Goal: Task Accomplishment & Management: Manage account settings

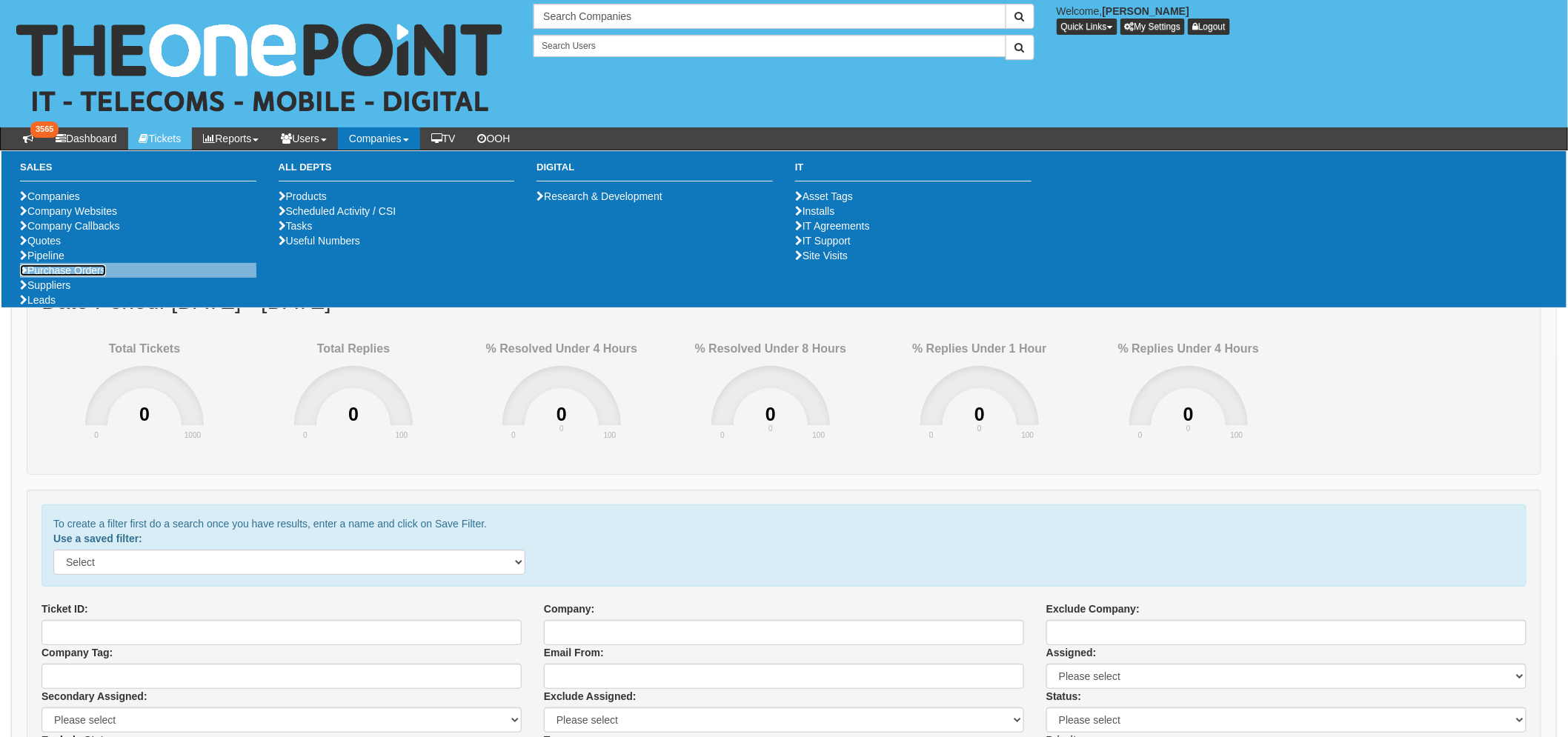
click at [100, 277] on link "Purchase Orders" at bounding box center [63, 270] width 86 height 12
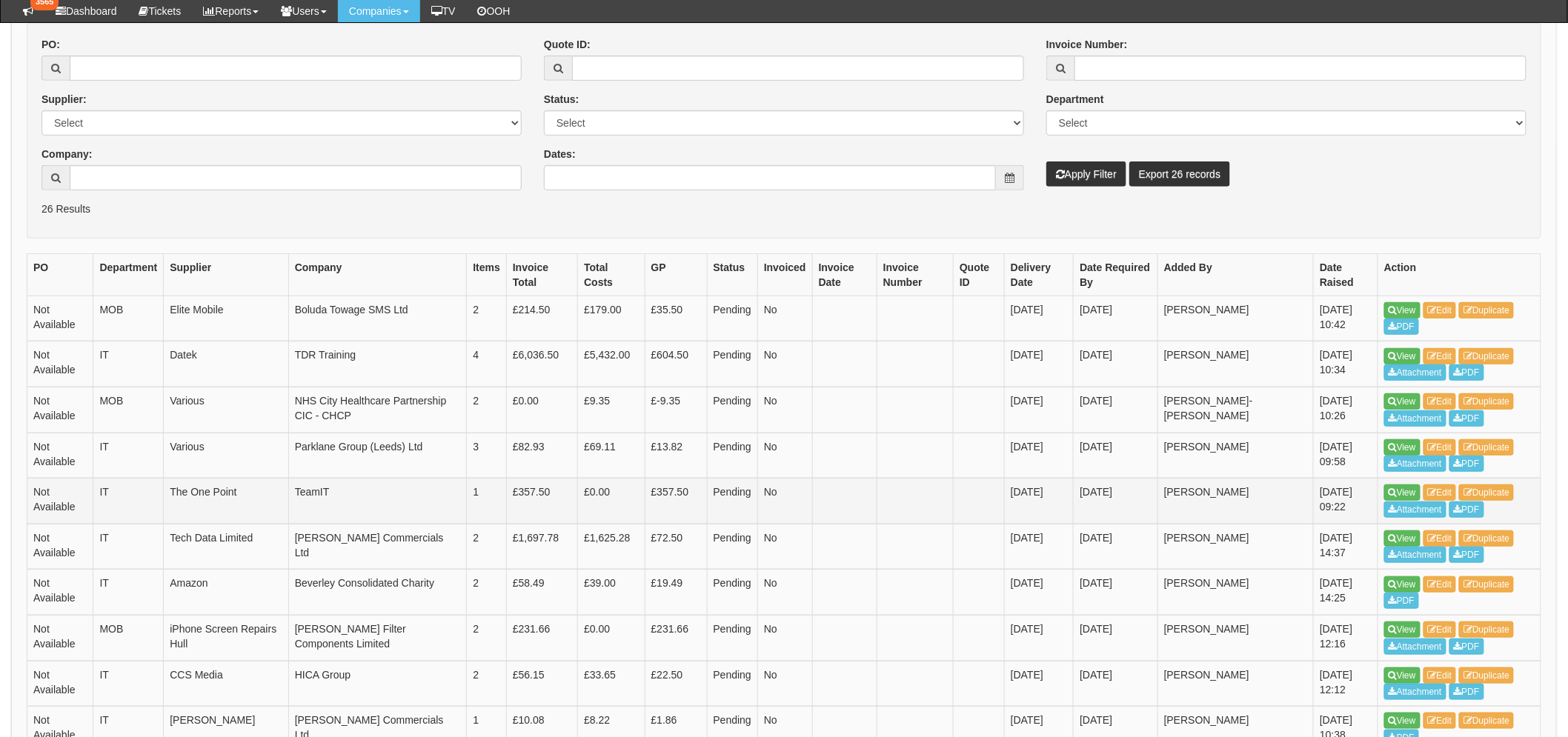
scroll to position [246, 0]
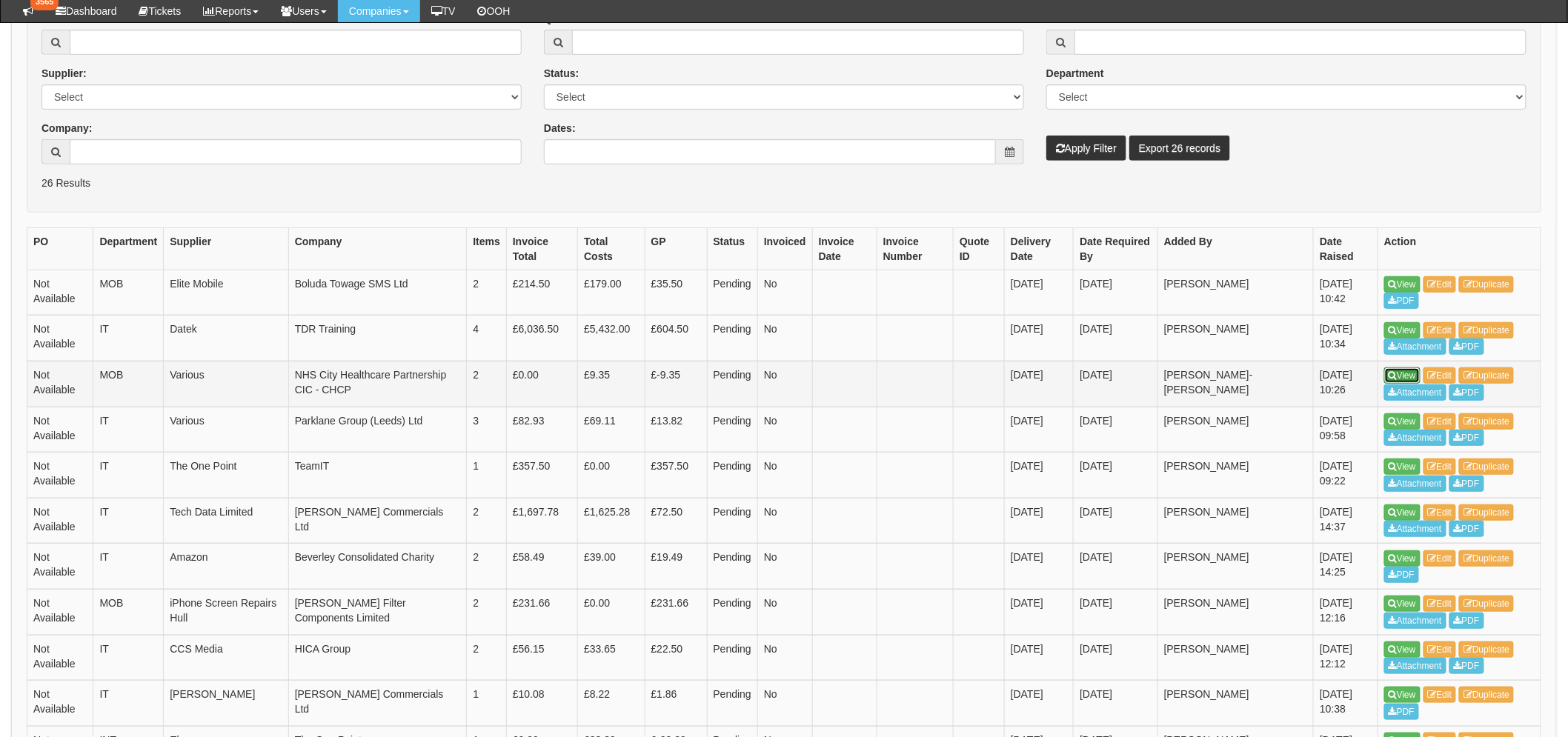
click at [1397, 374] on link "View" at bounding box center [1401, 375] width 36 height 16
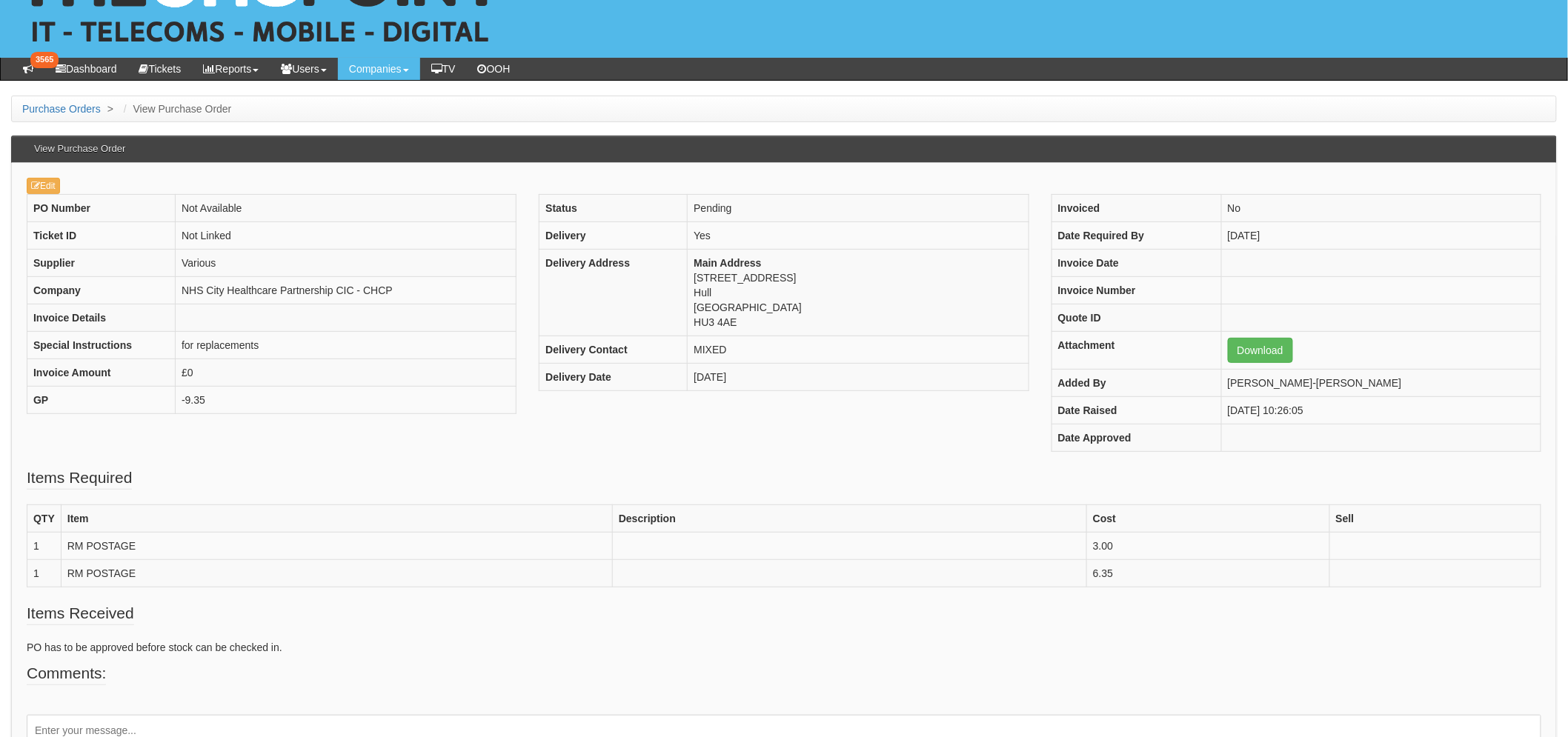
scroll to position [165, 0]
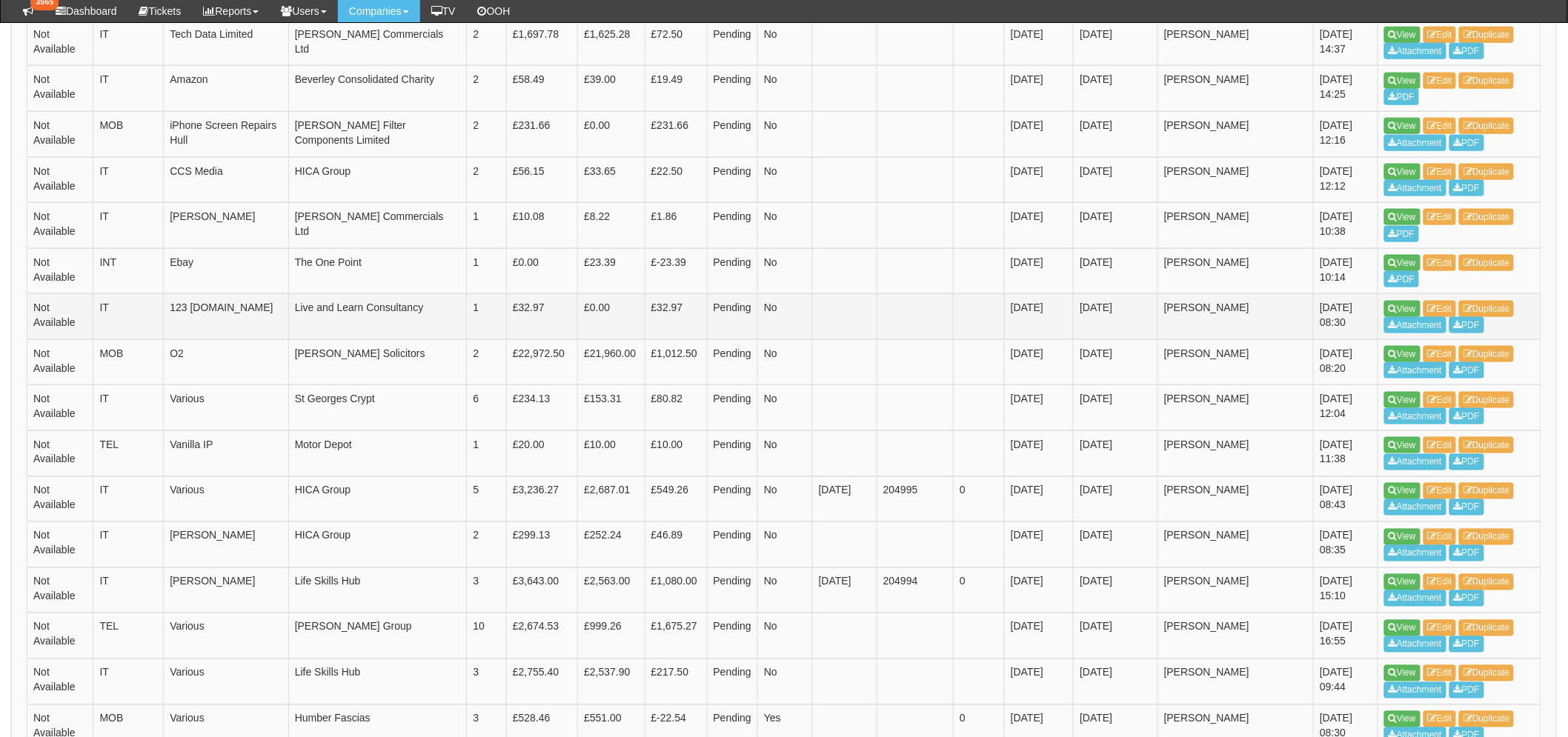
scroll to position [695, 0]
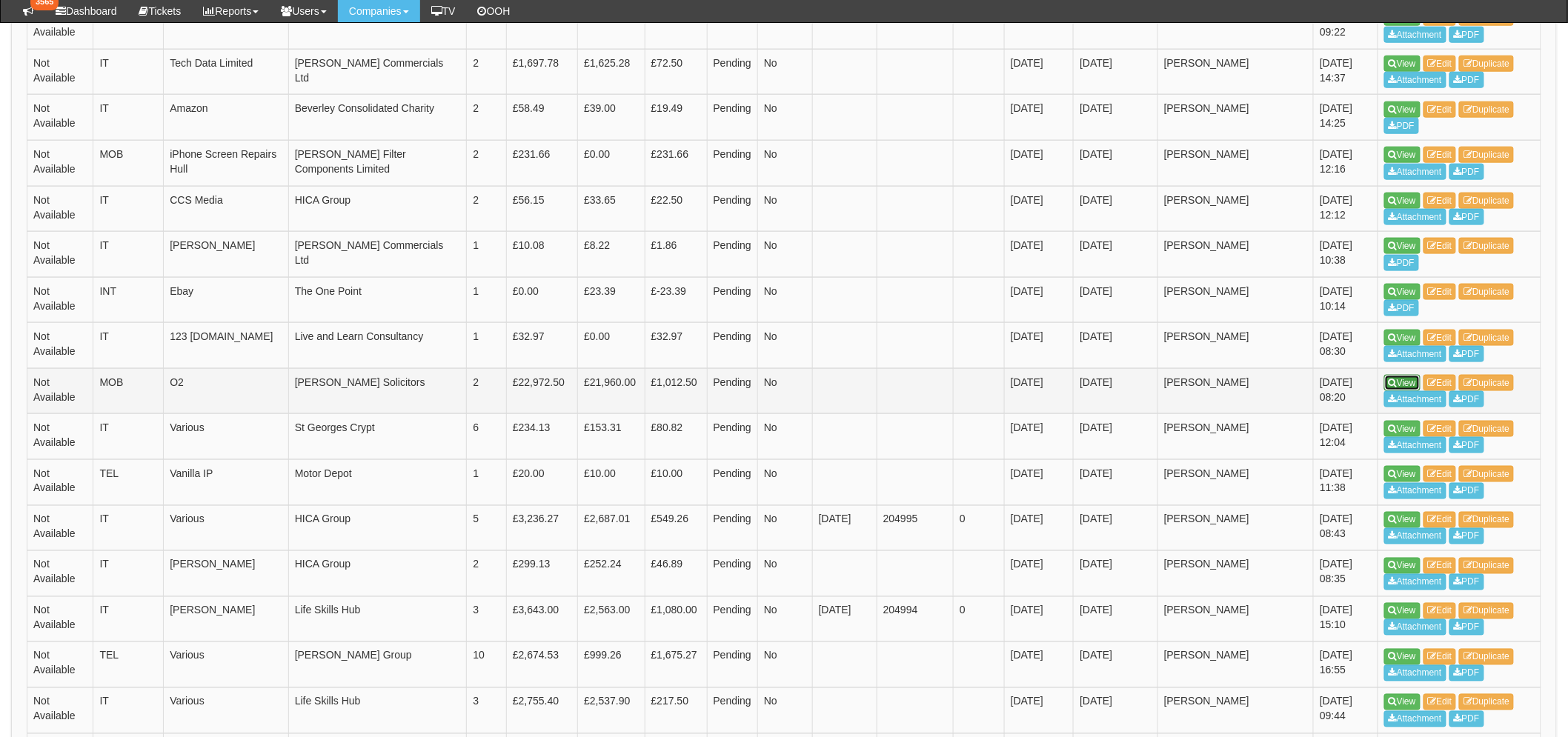
click at [1398, 381] on link "View" at bounding box center [1401, 382] width 36 height 16
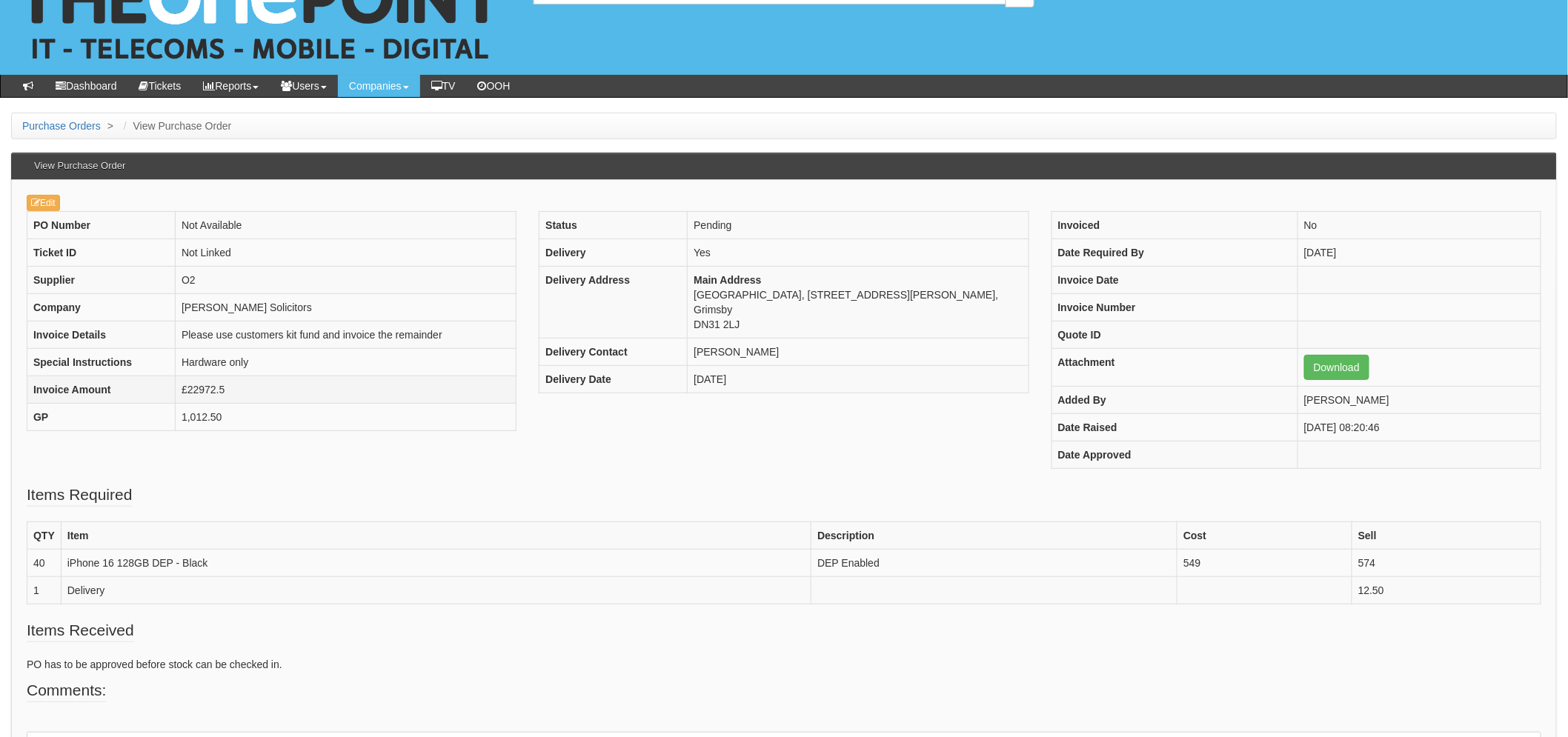
scroll to position [82, 0]
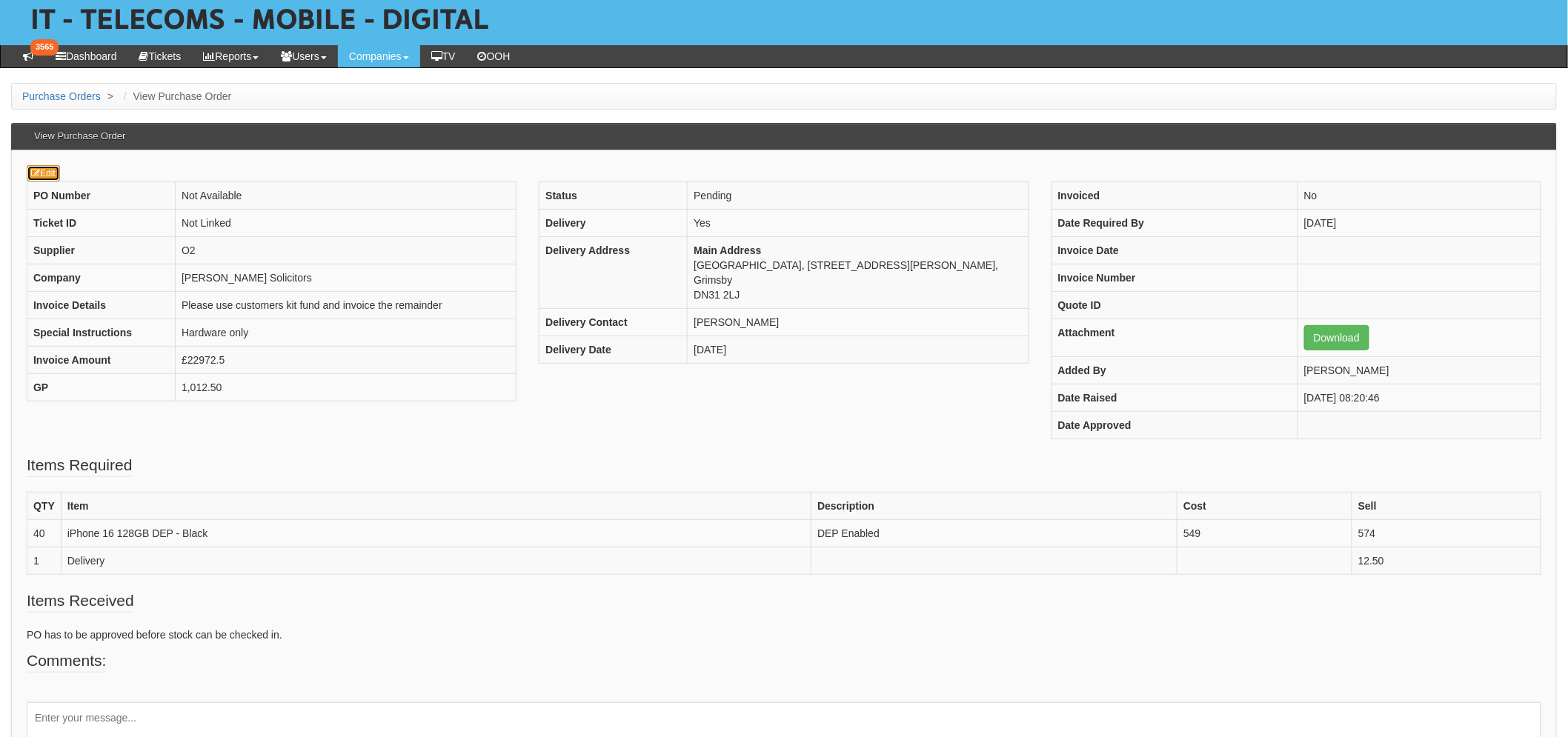
click at [48, 173] on link "Edit" at bounding box center [44, 173] width 34 height 16
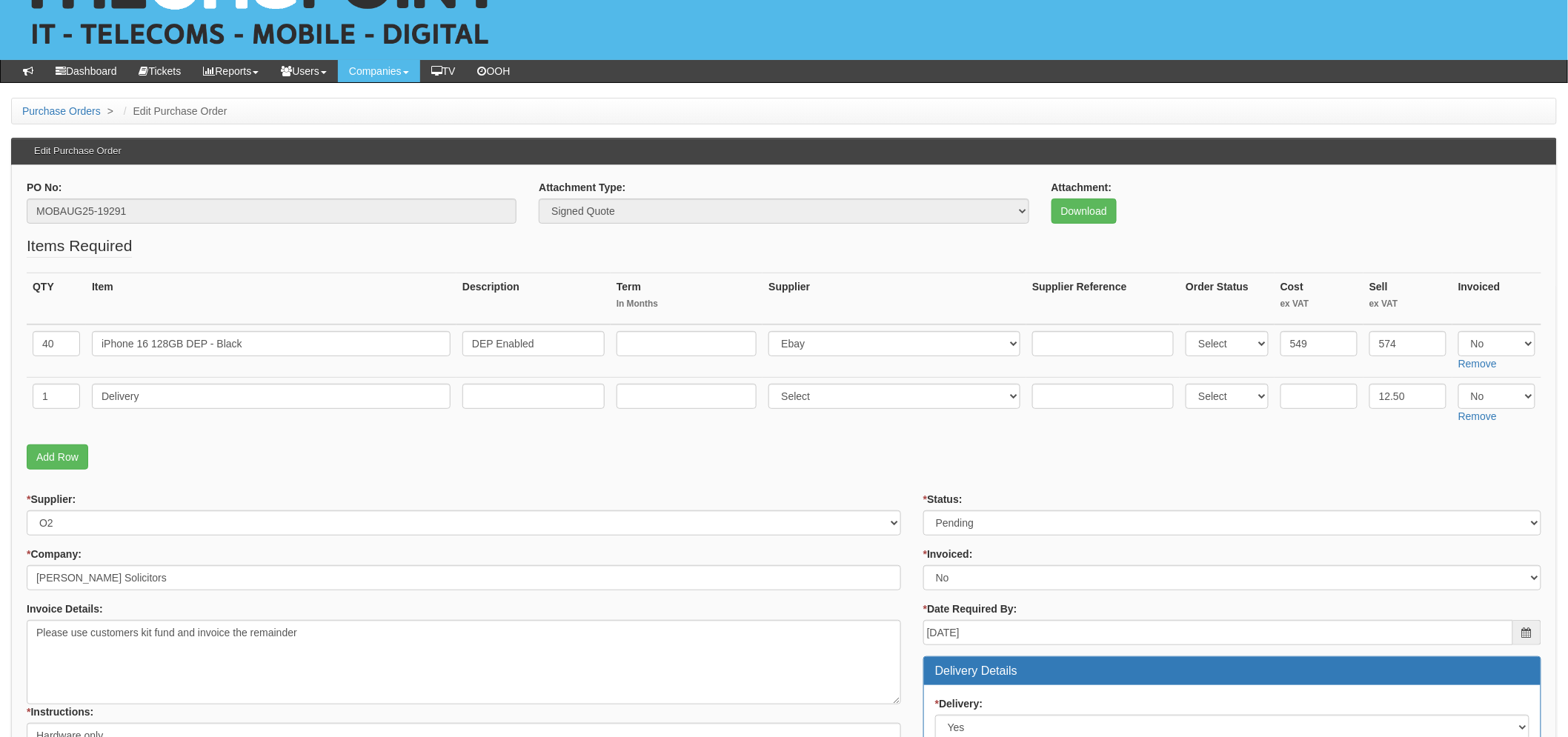
scroll to position [82, 0]
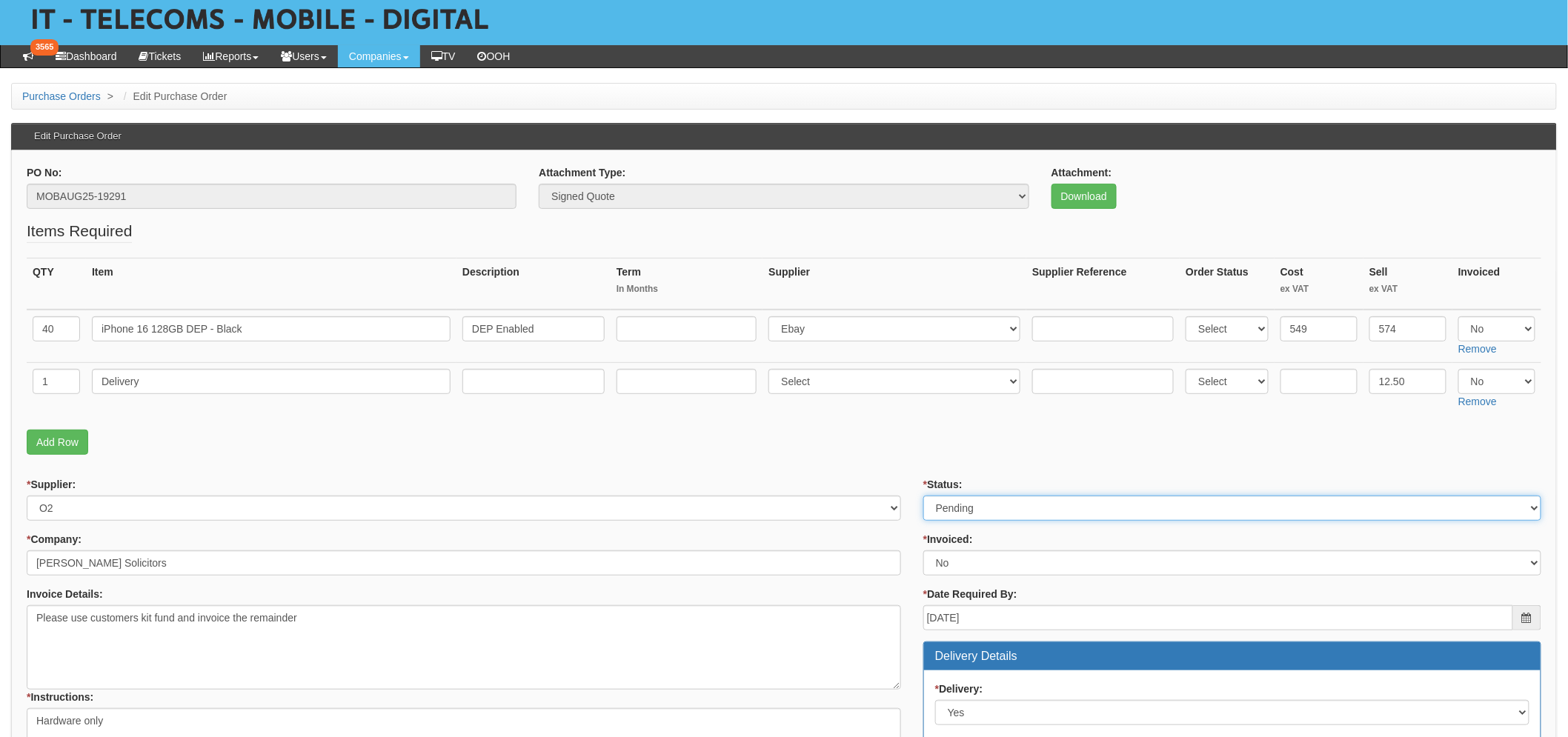
drag, startPoint x: 1060, startPoint y: 516, endPoint x: 1025, endPoint y: 519, distance: 35.1
click at [1060, 516] on select "Select Approved Completed Delivered Invoiced Ordered Ordered to site Part Order…" at bounding box center [1232, 508] width 618 height 25
select select "9"
click at [923, 496] on select "Select Approved Completed Delivered Invoiced Ordered Ordered to site Part Order…" at bounding box center [1232, 508] width 618 height 25
click at [746, 459] on fieldset "Items Required QTY Item Description Term In Months Supplier Supplier Reference …" at bounding box center [784, 340] width 1514 height 242
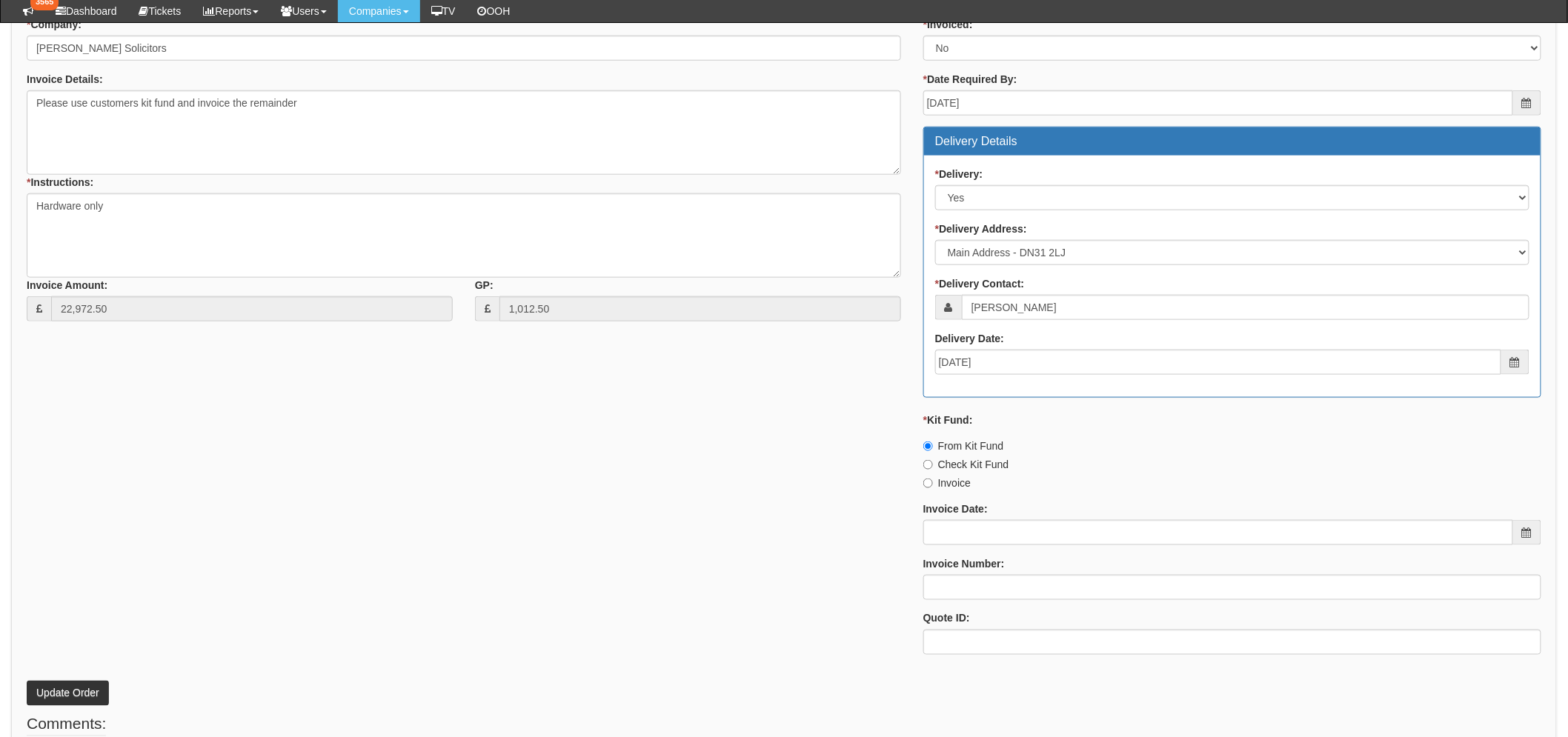
scroll to position [648, 0]
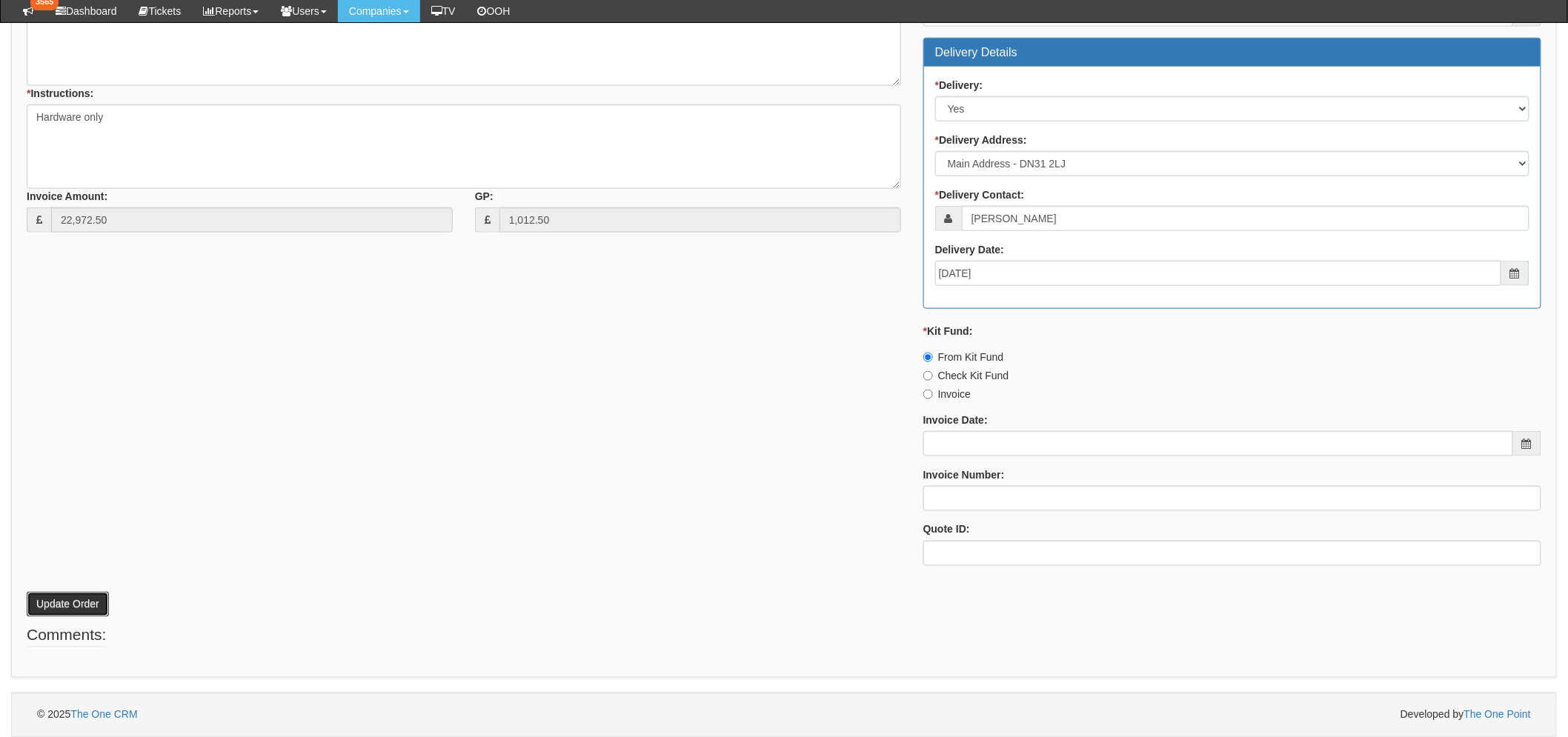
click at [60, 601] on button "Update Order" at bounding box center [68, 605] width 82 height 25
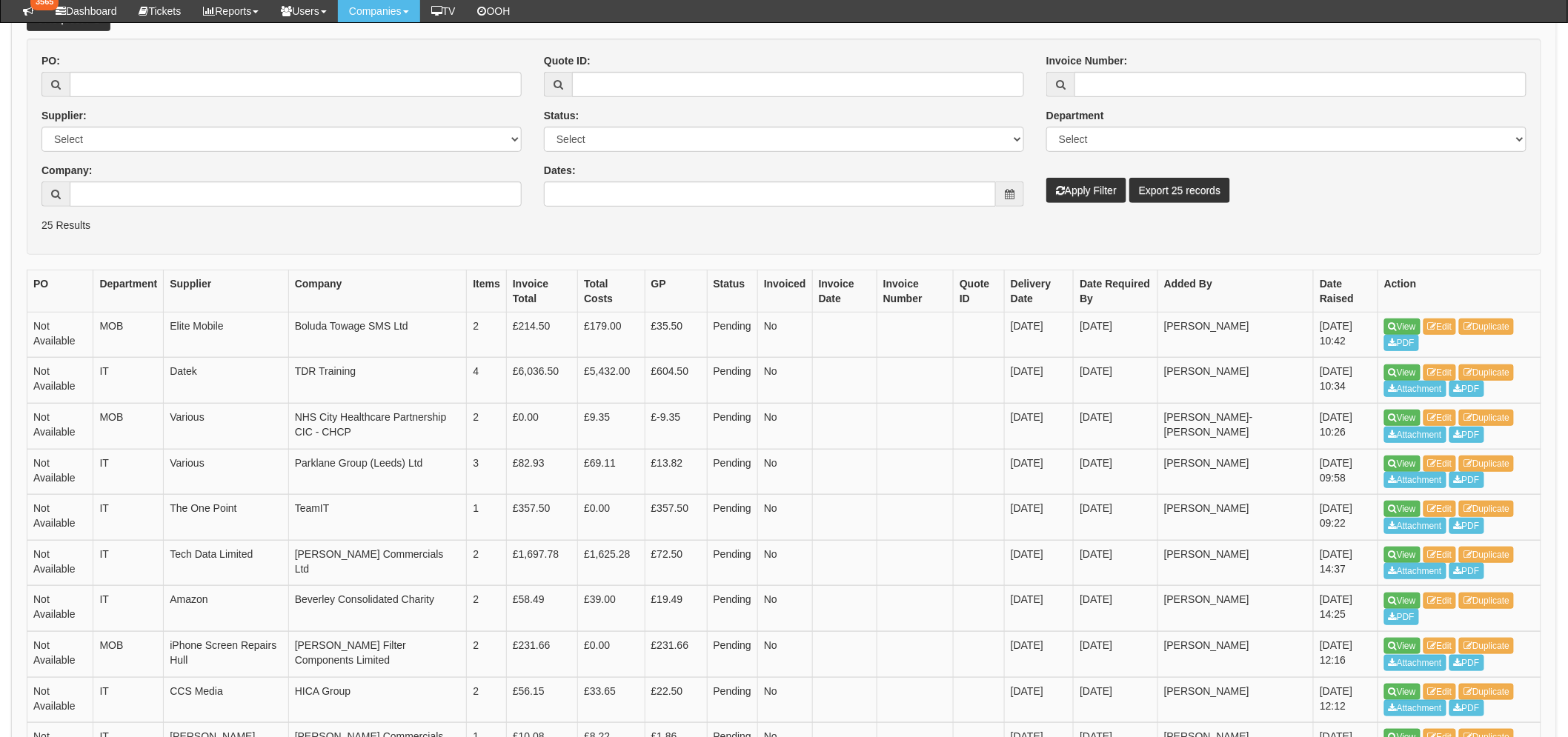
scroll to position [247, 0]
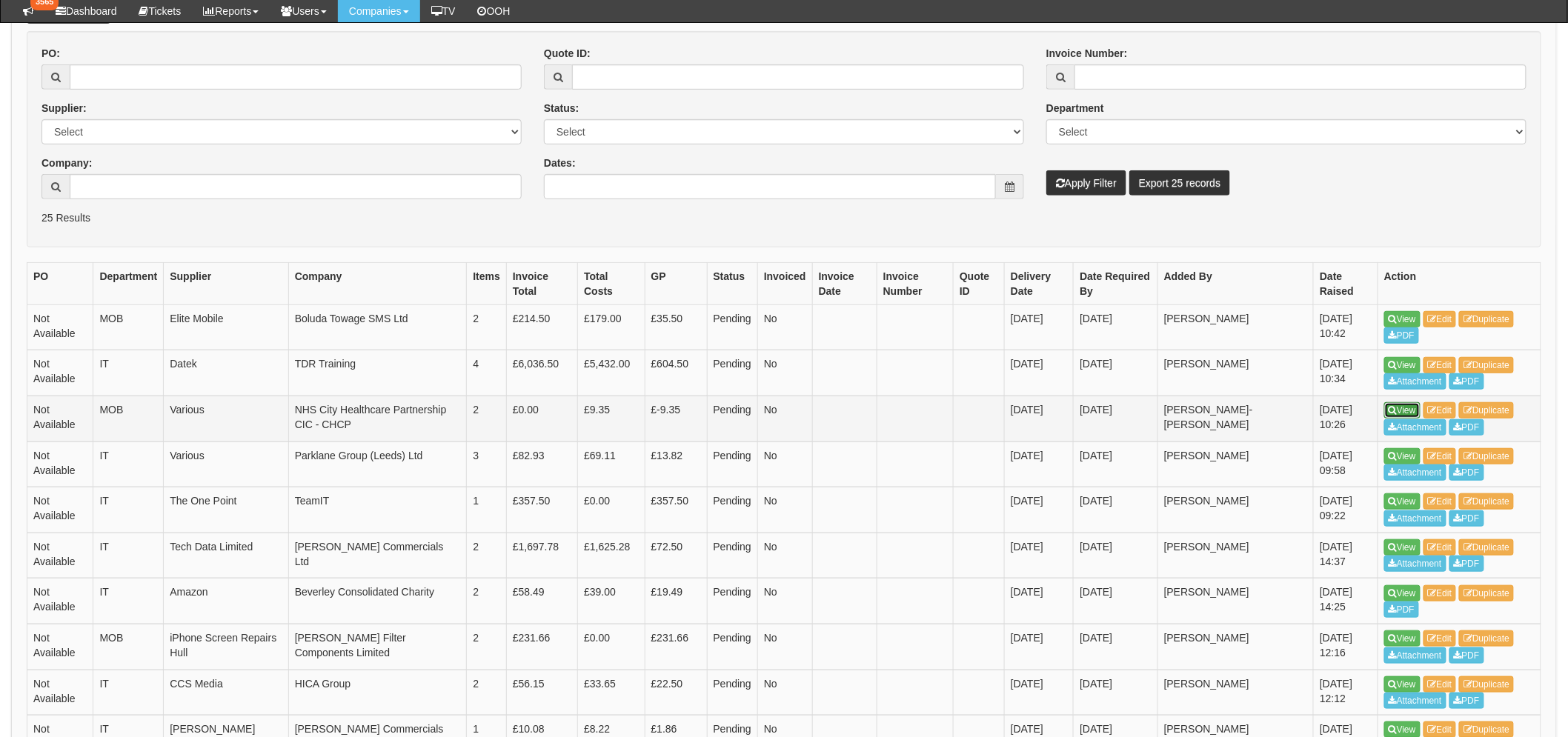
click at [1404, 407] on link "View" at bounding box center [1401, 410] width 36 height 16
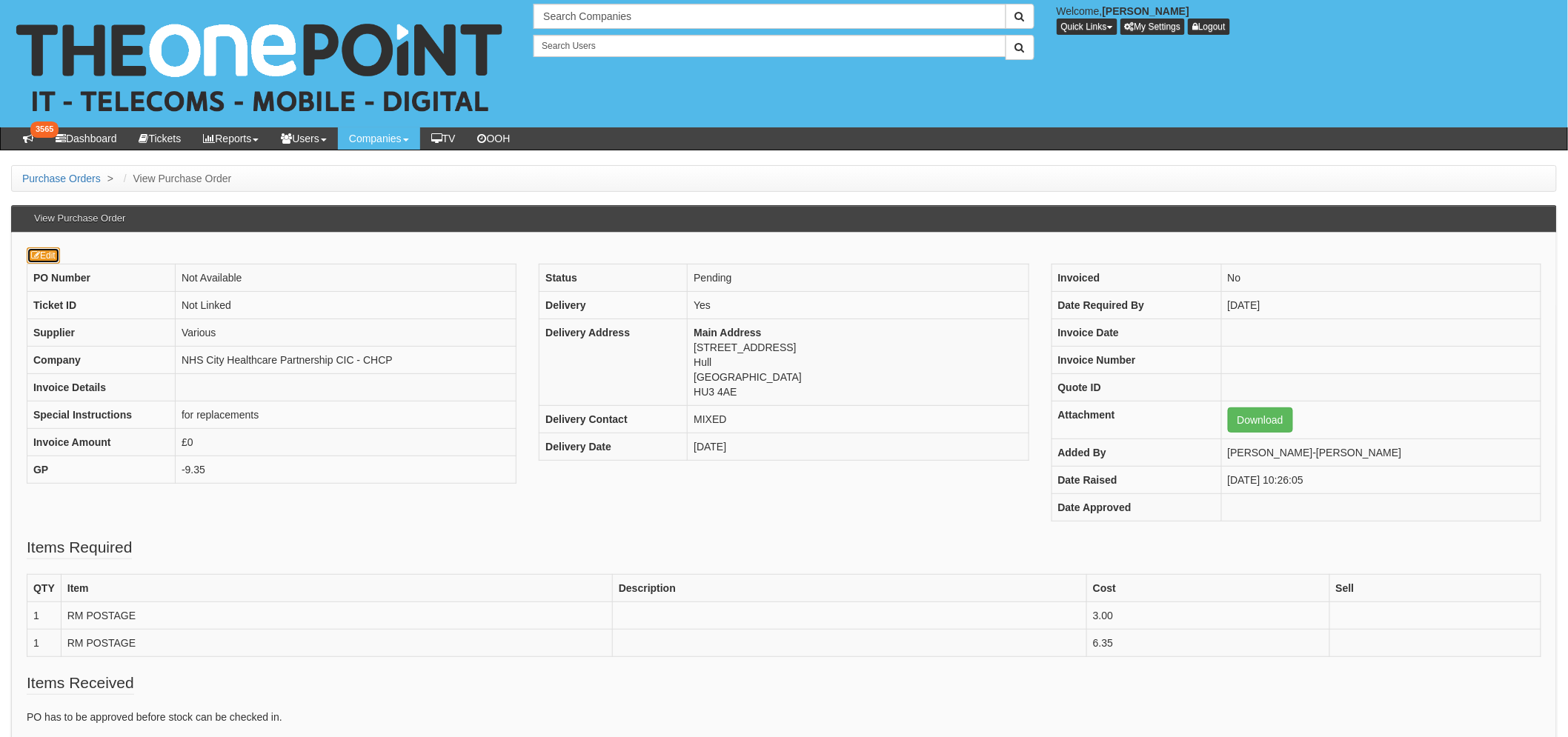
click at [39, 256] on icon at bounding box center [35, 256] width 9 height 9
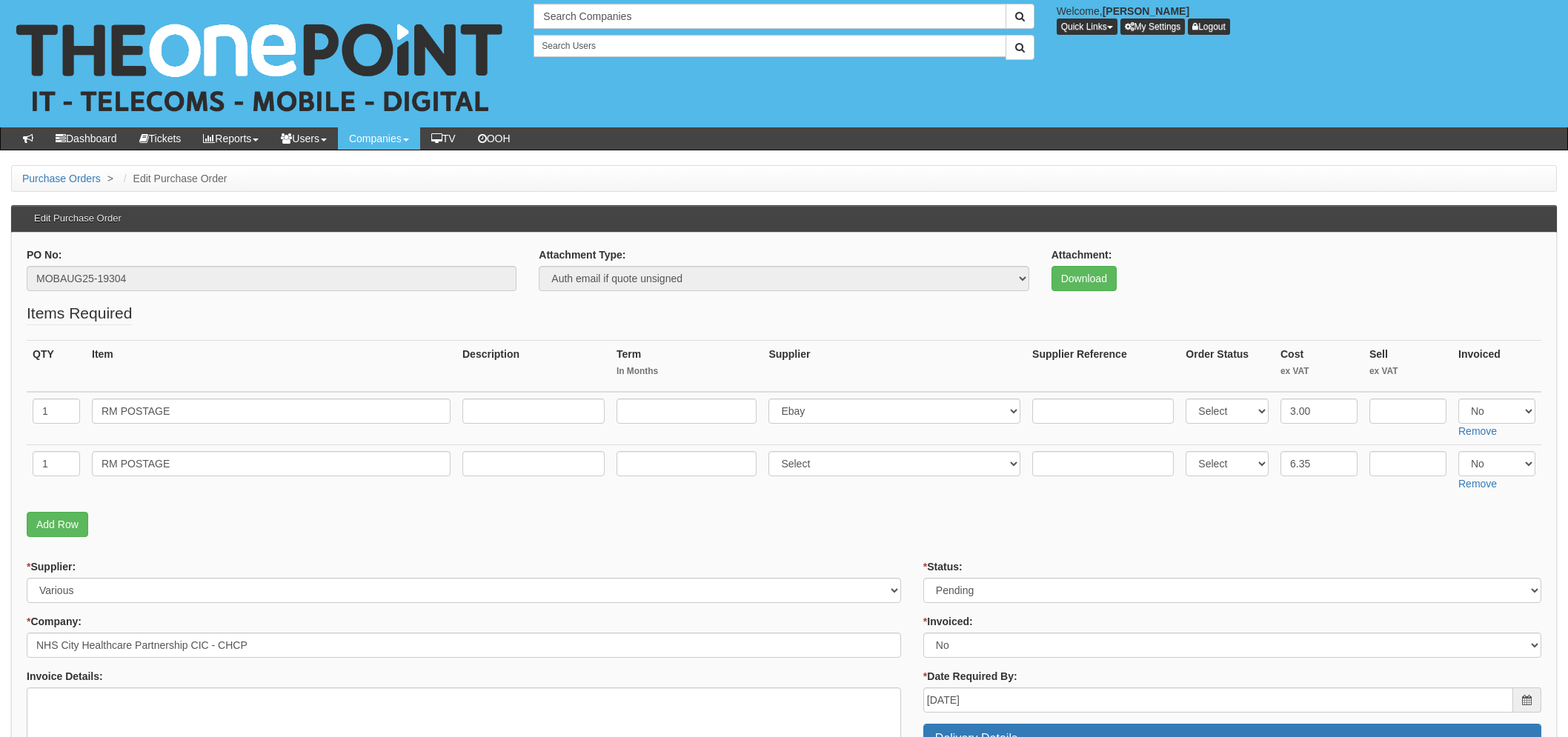
scroll to position [82, 0]
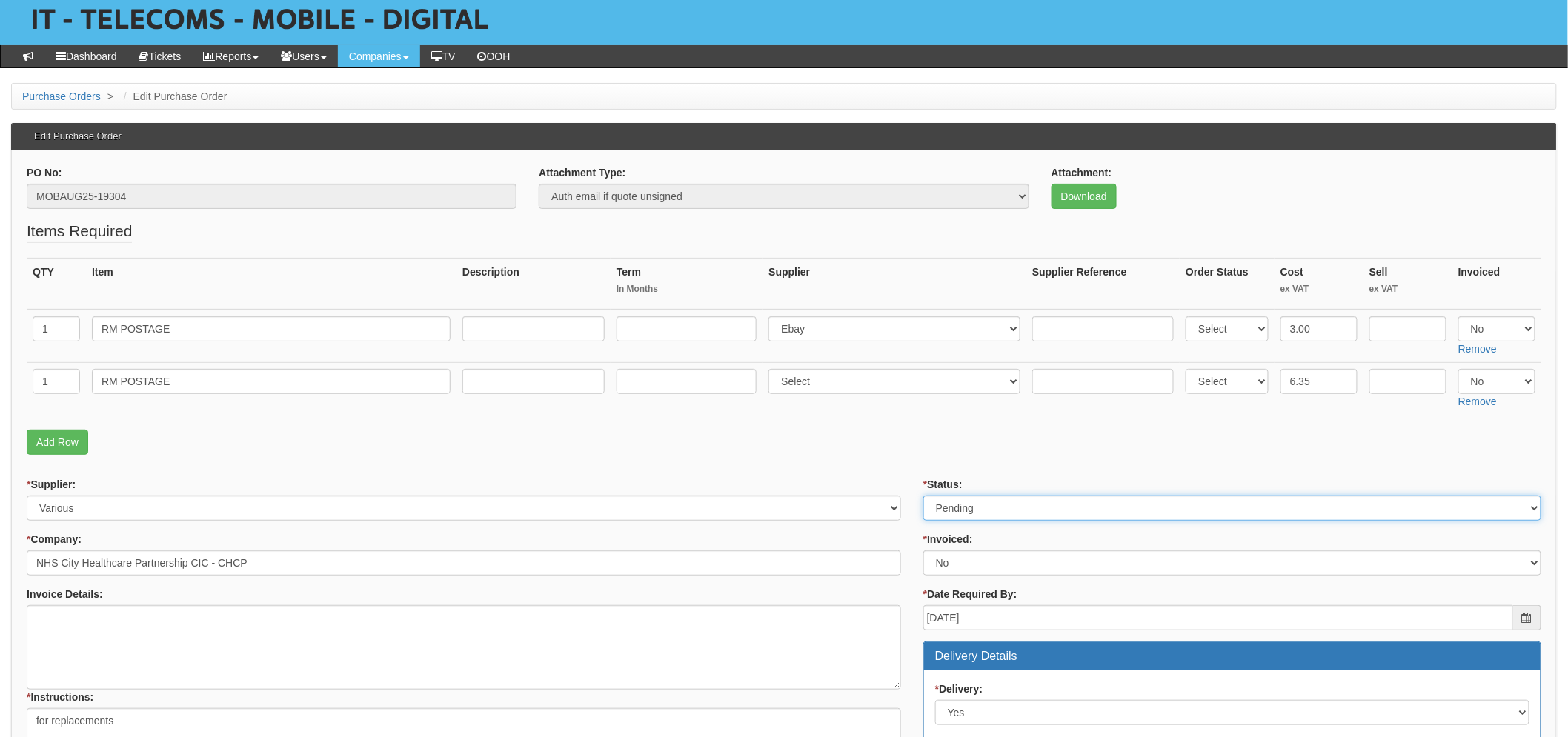
click at [996, 515] on select "Select Approved Completed Delivered Invoiced Ordered Ordered to site Part Order…" at bounding box center [1232, 508] width 618 height 25
select select "2"
click at [923, 496] on select "Select Approved Completed Delivered Invoiced Ordered Ordered to site Part Order…" at bounding box center [1232, 508] width 618 height 25
click at [709, 411] on td at bounding box center [686, 388] width 152 height 53
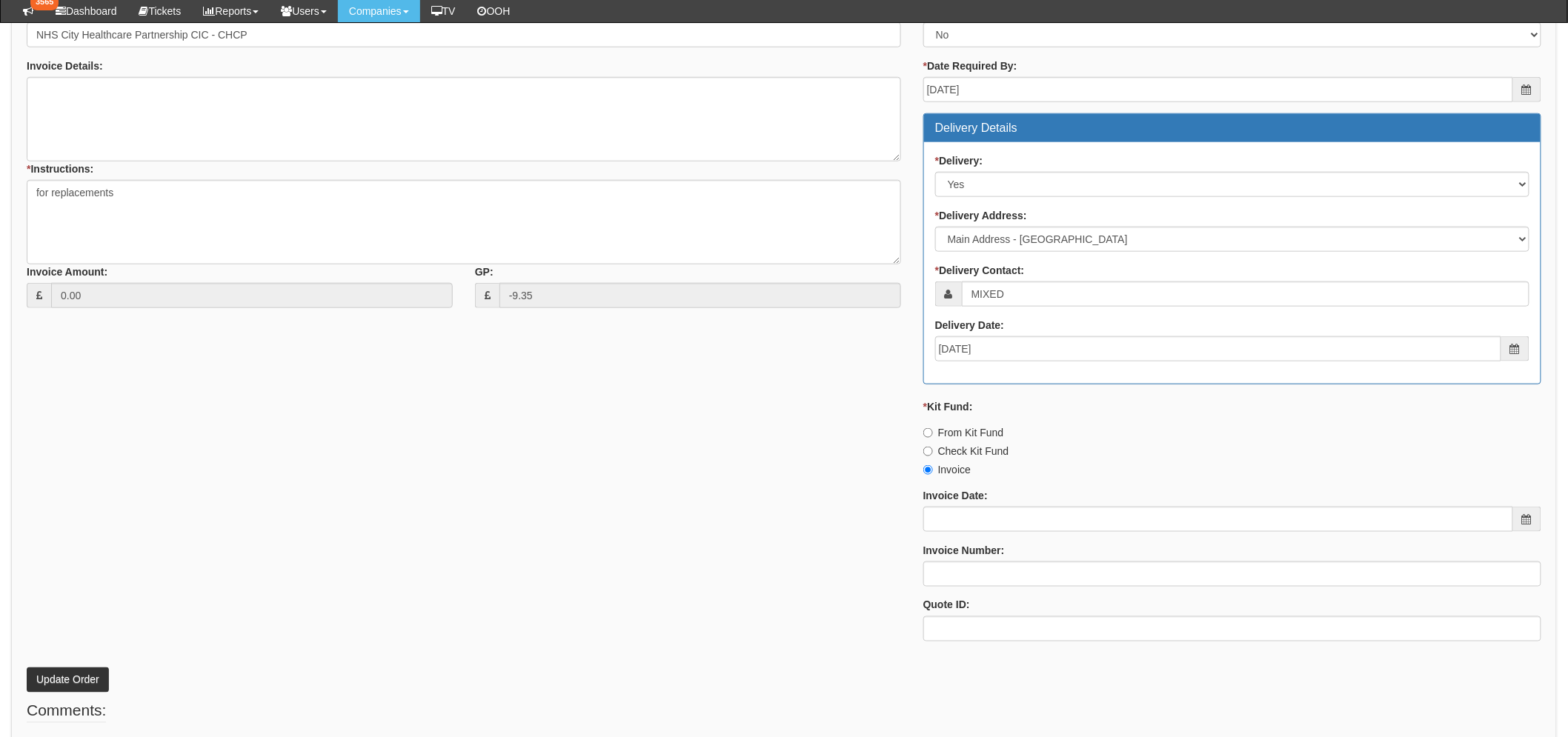
scroll to position [648, 0]
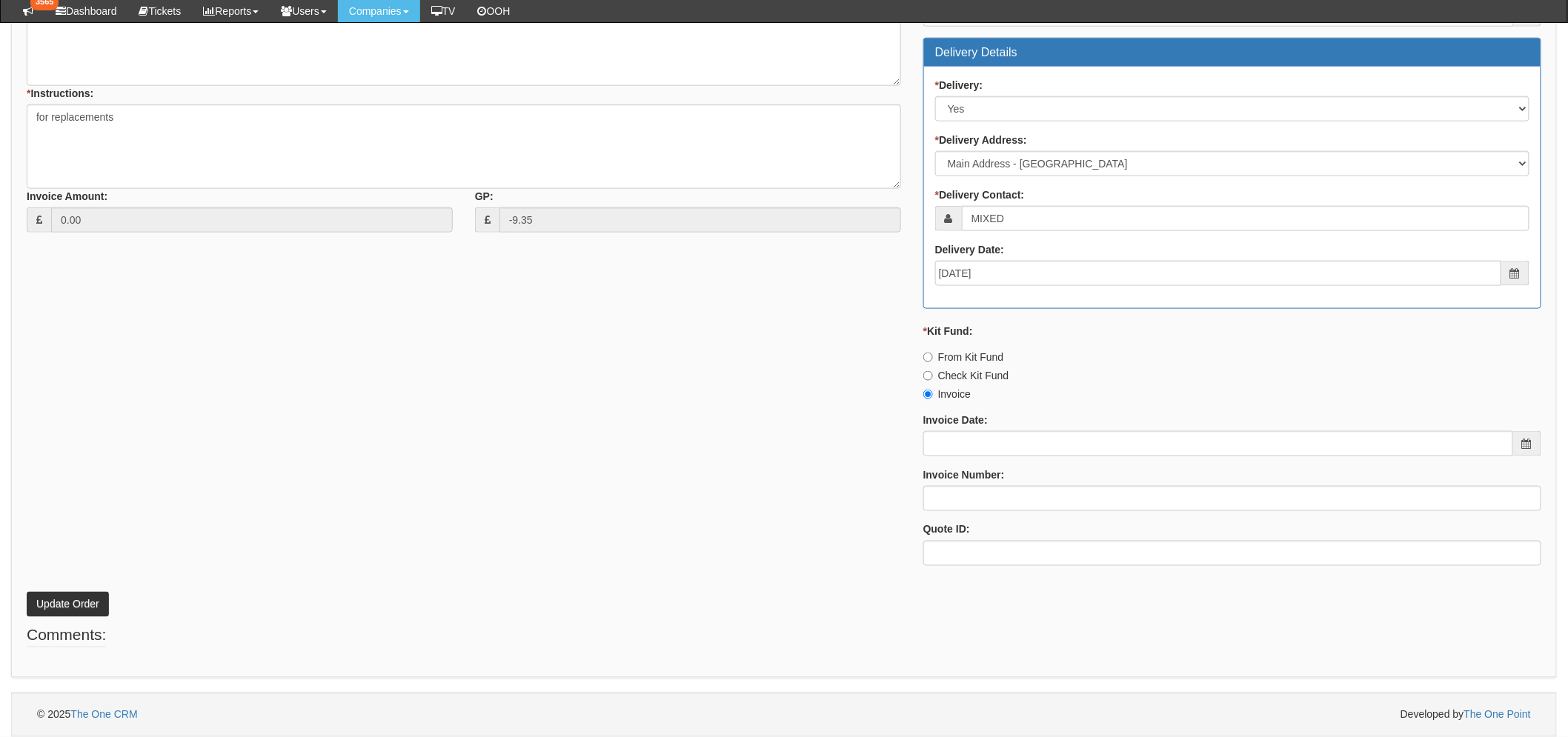
click at [82, 588] on p "Update Order" at bounding box center [784, 597] width 1514 height 40
click at [80, 593] on button "Update Order" at bounding box center [68, 605] width 82 height 25
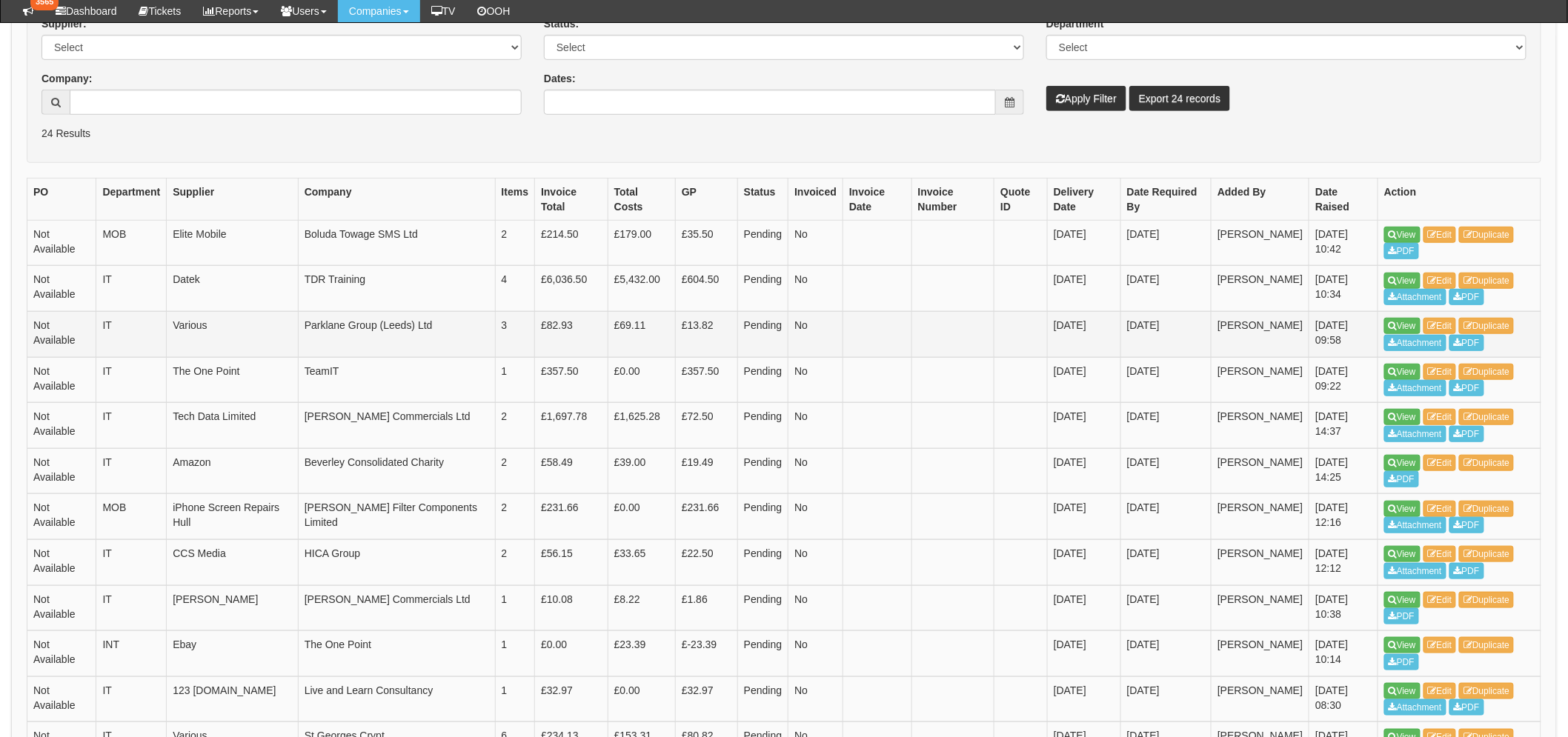
scroll to position [328, 0]
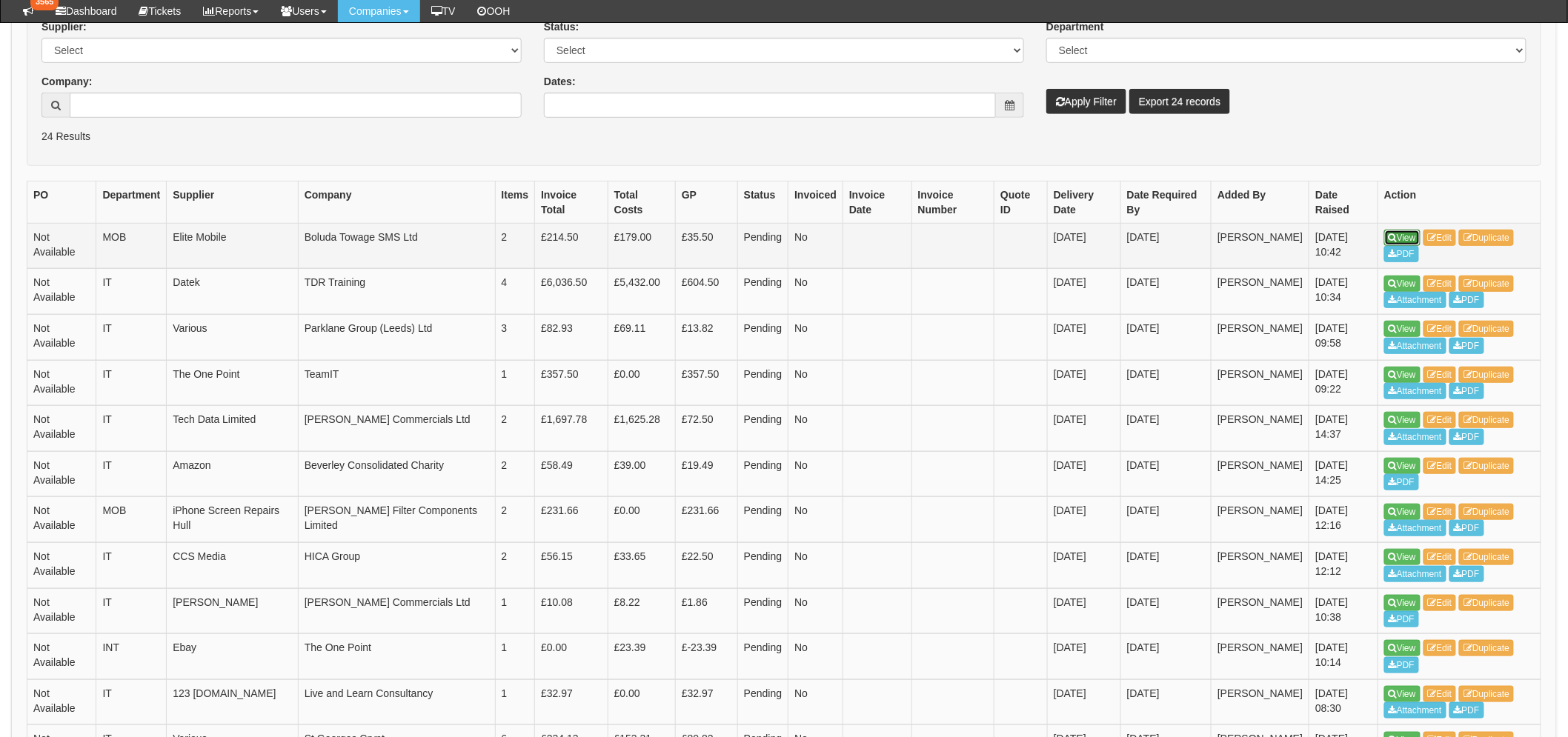
click at [1413, 234] on link "View" at bounding box center [1401, 237] width 36 height 16
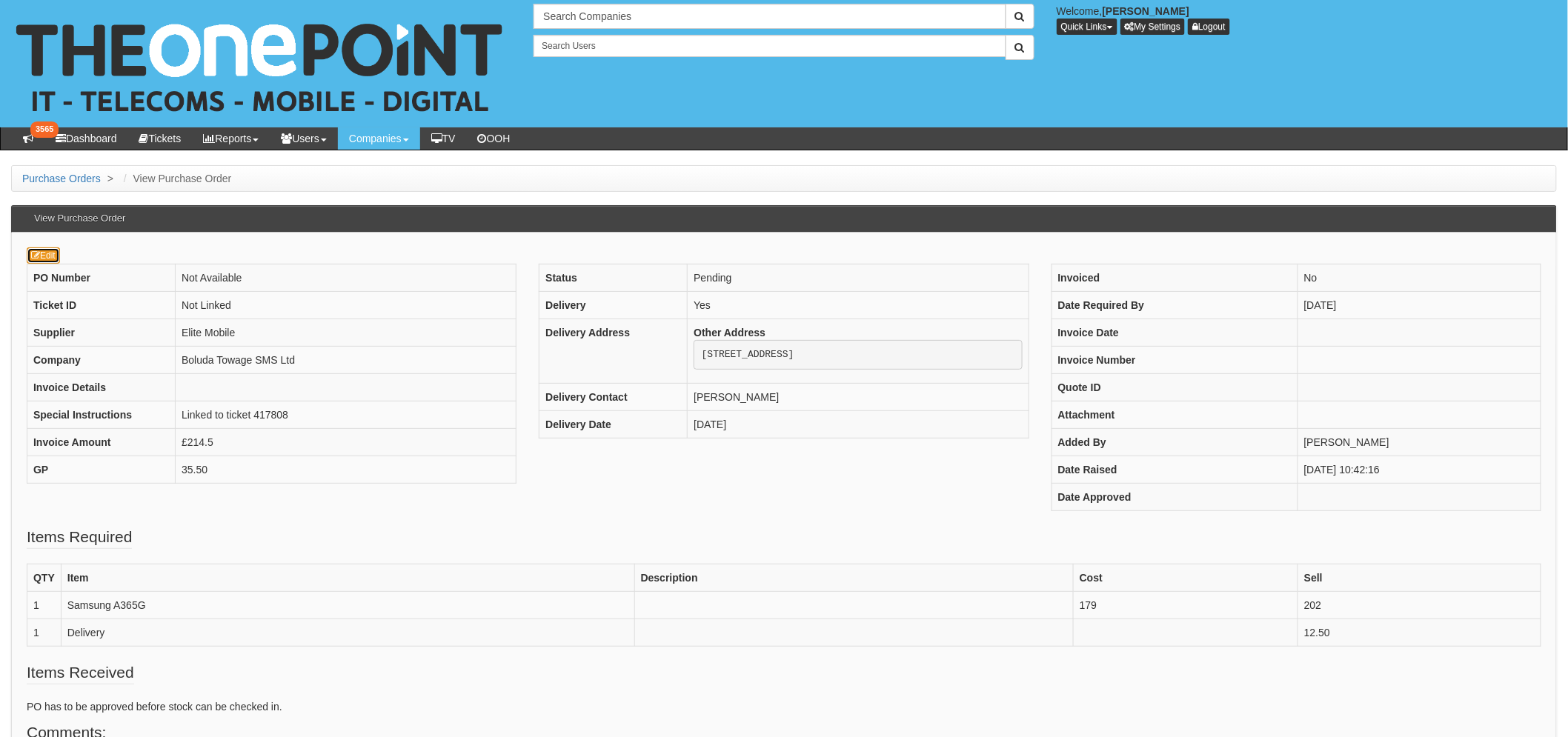
click at [35, 247] on link "Edit" at bounding box center [44, 255] width 34 height 16
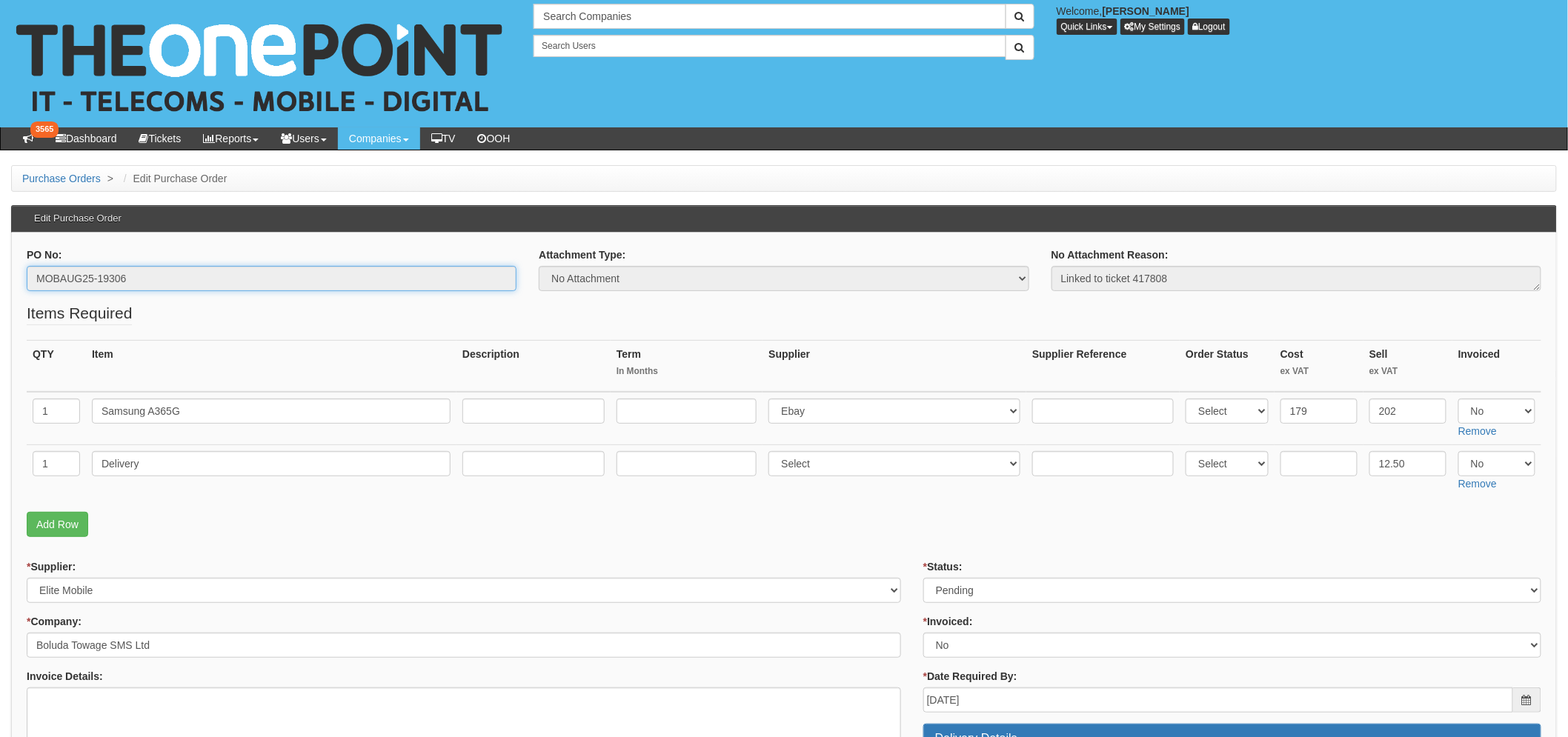
click at [100, 272] on input "MOBAUG25-19306" at bounding box center [272, 278] width 490 height 25
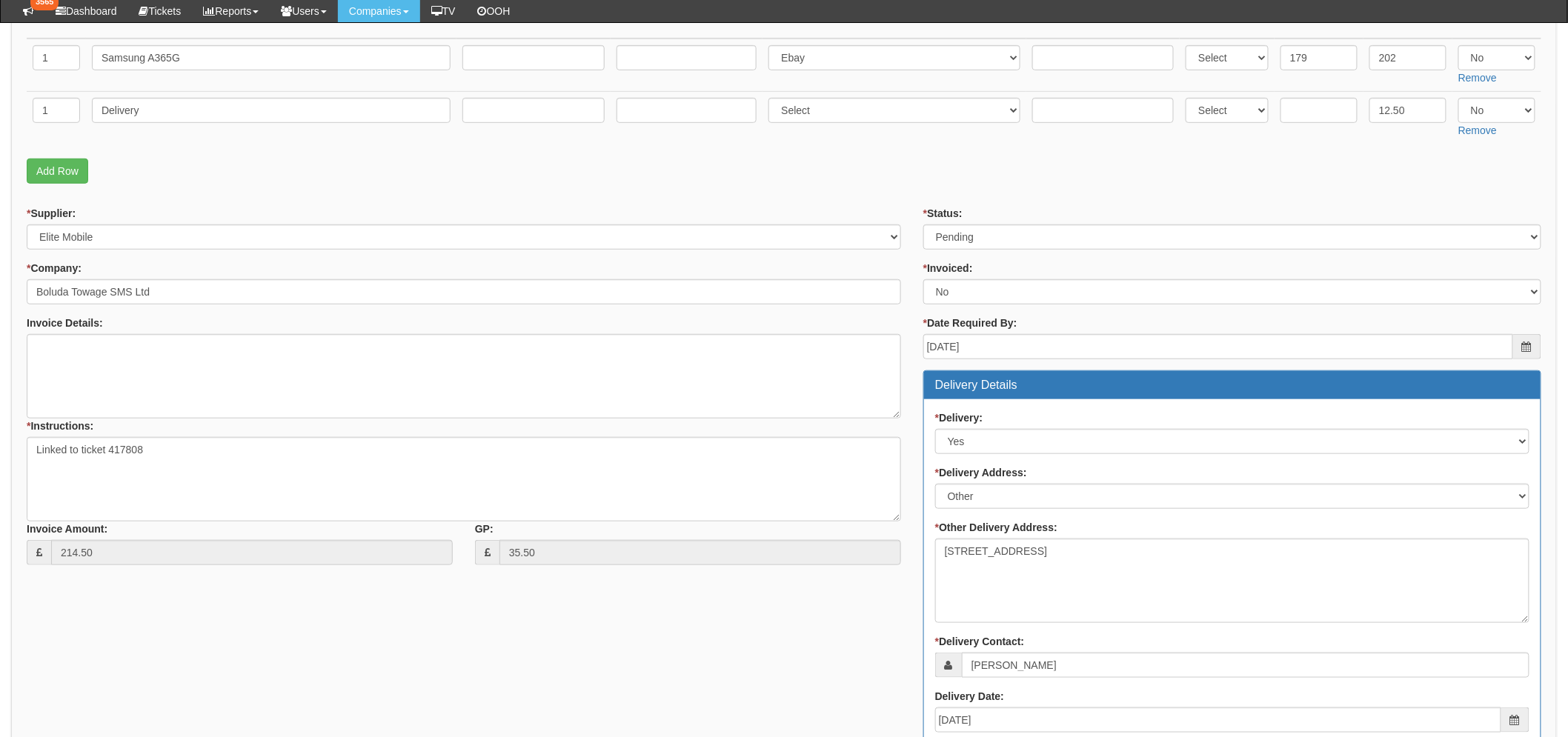
scroll to position [411, 0]
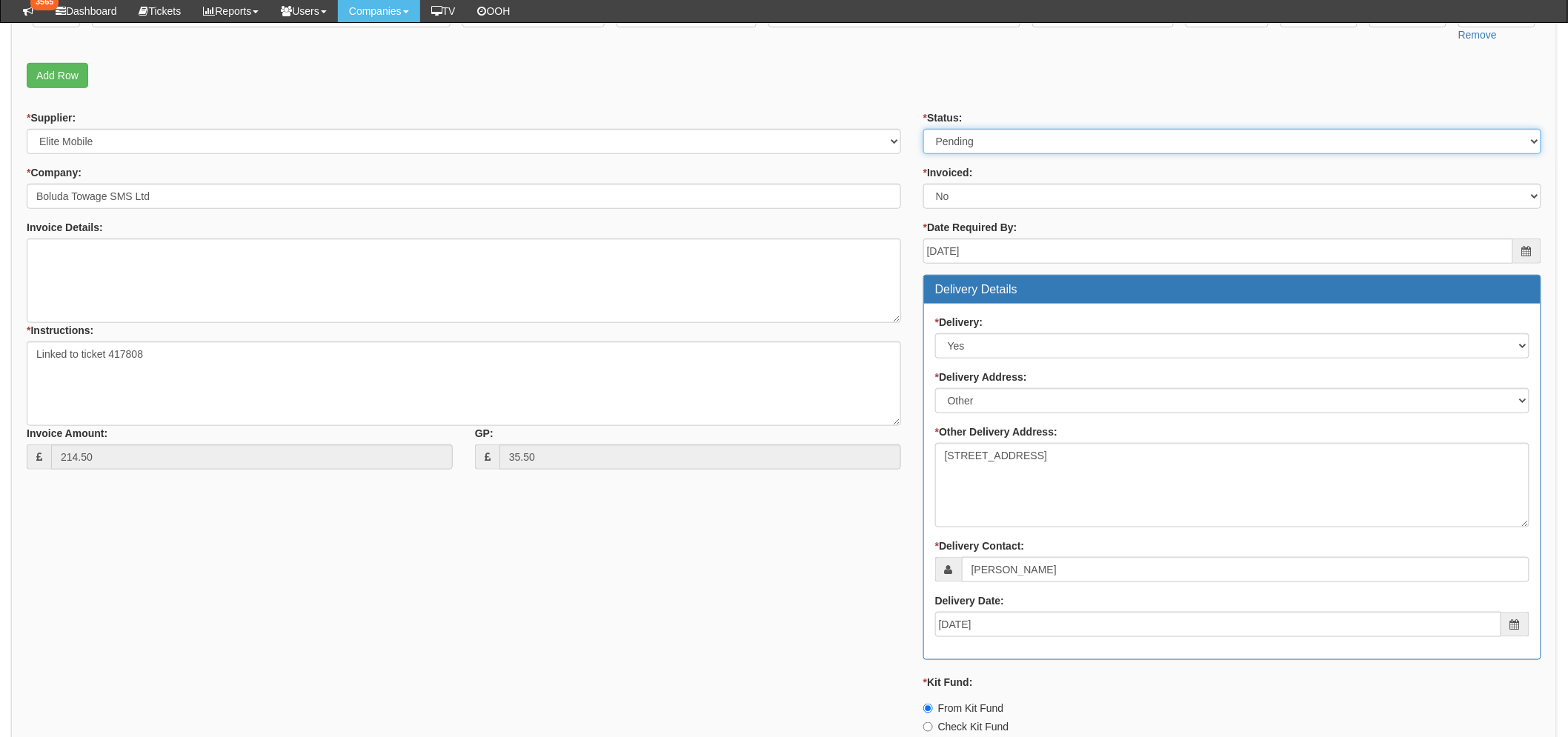
click at [1109, 138] on select "Select Approved Completed Delivered Invoiced Ordered Ordered to site Part Order…" at bounding box center [1232, 142] width 618 height 25
select select "9"
click at [923, 129] on select "Select Approved Completed Delivered Invoiced Ordered Ordered to site Part Order…" at bounding box center [1232, 142] width 618 height 25
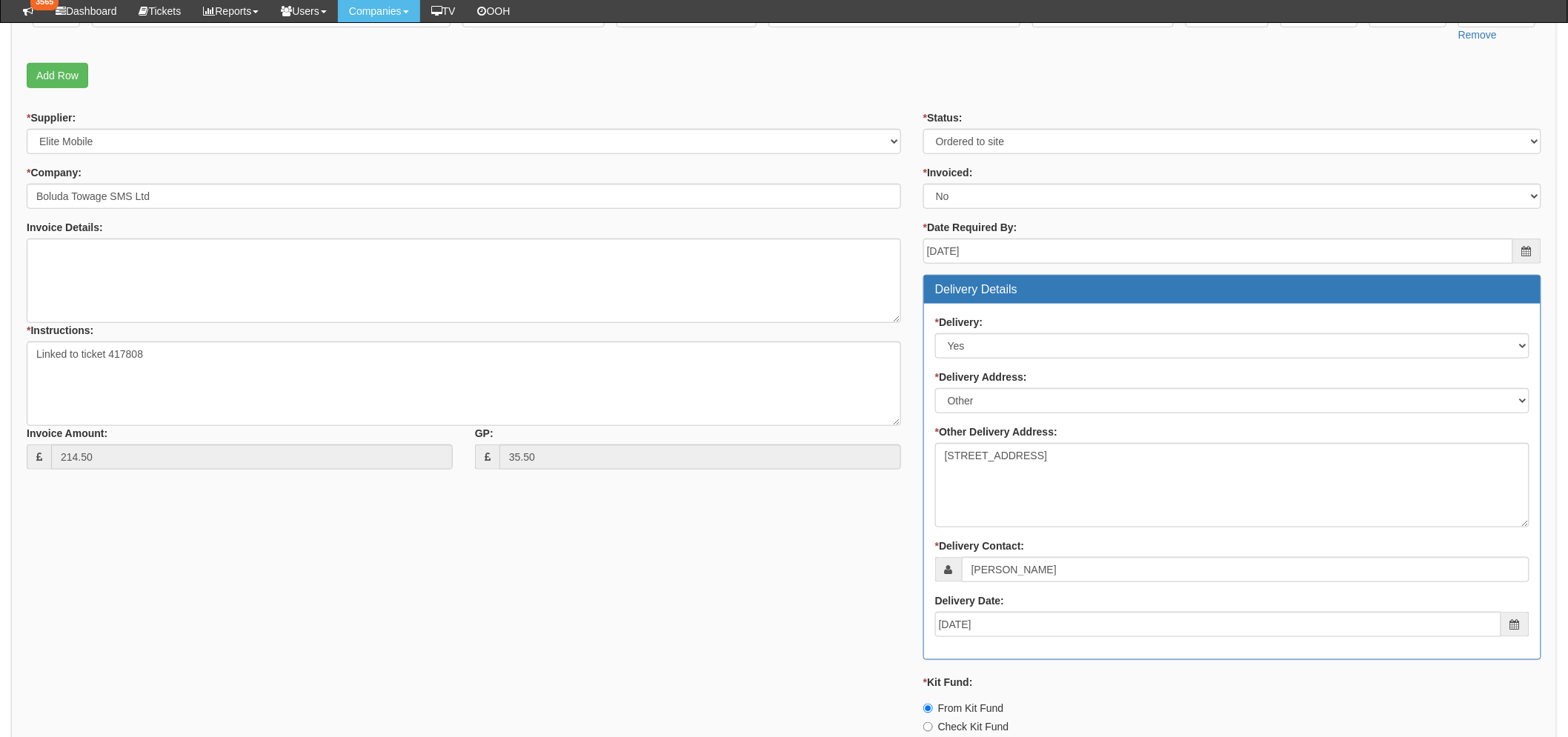
drag, startPoint x: 837, startPoint y: 85, endPoint x: 823, endPoint y: 99, distance: 19.8
click at [839, 85] on p "Add Row" at bounding box center [784, 75] width 1514 height 25
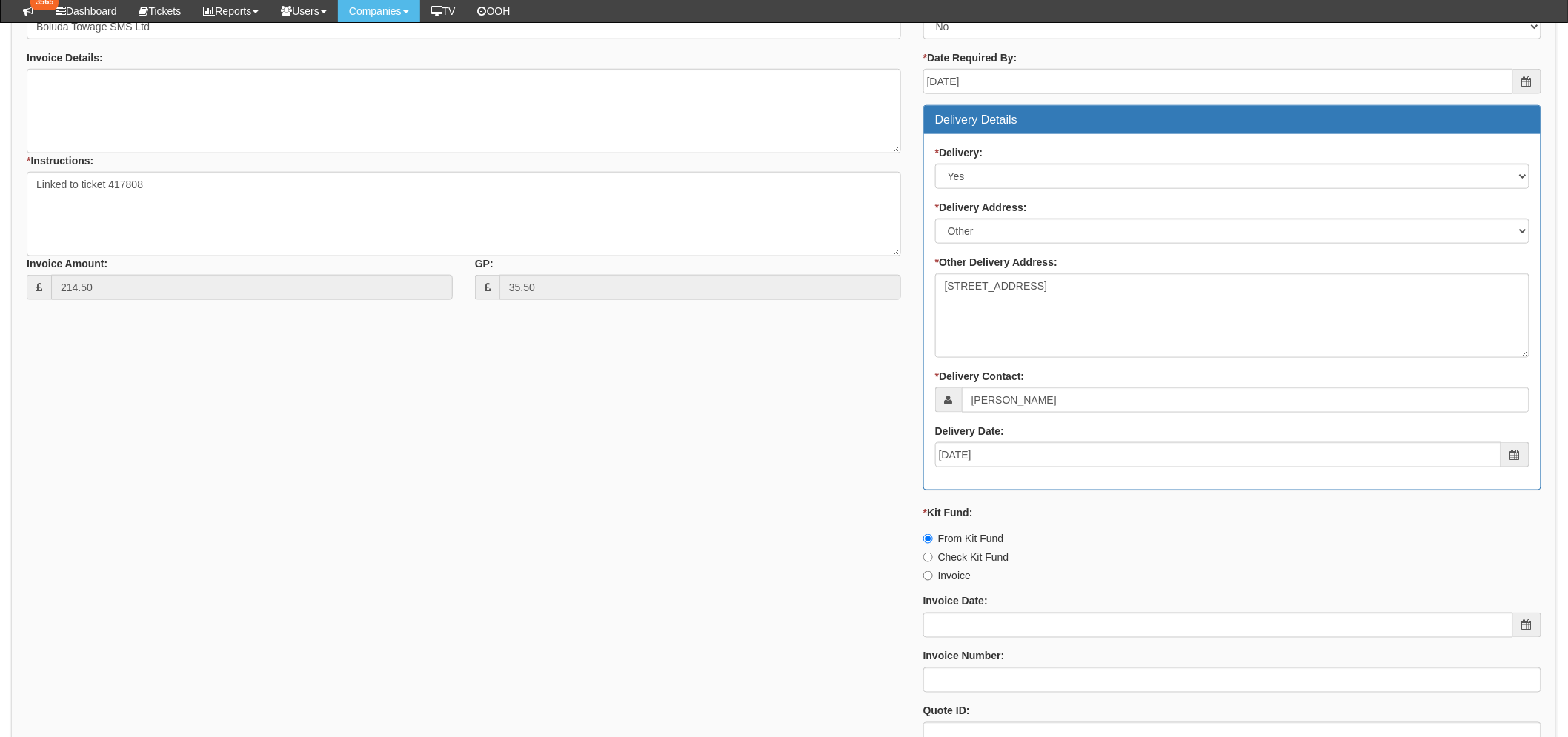
scroll to position [741, 0]
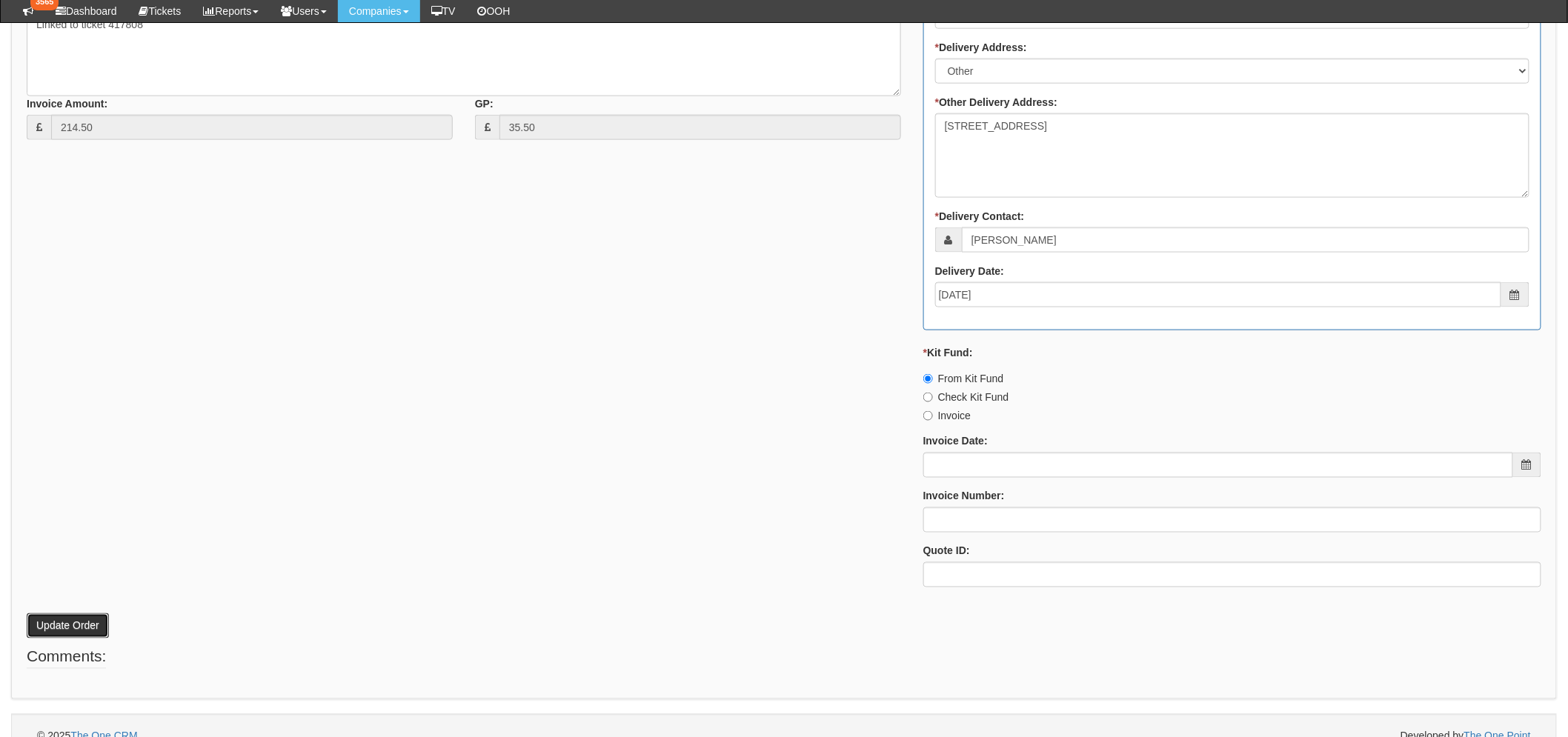
drag, startPoint x: 70, startPoint y: 627, endPoint x: 65, endPoint y: 652, distance: 25.5
click at [65, 652] on div "PO No: MOBAUG25-19306 Attachment Type: Select Signed Quote Auth email if quote …" at bounding box center [783, 77] width 1545 height 1246
click at [67, 620] on button "Update Order" at bounding box center [68, 626] width 82 height 25
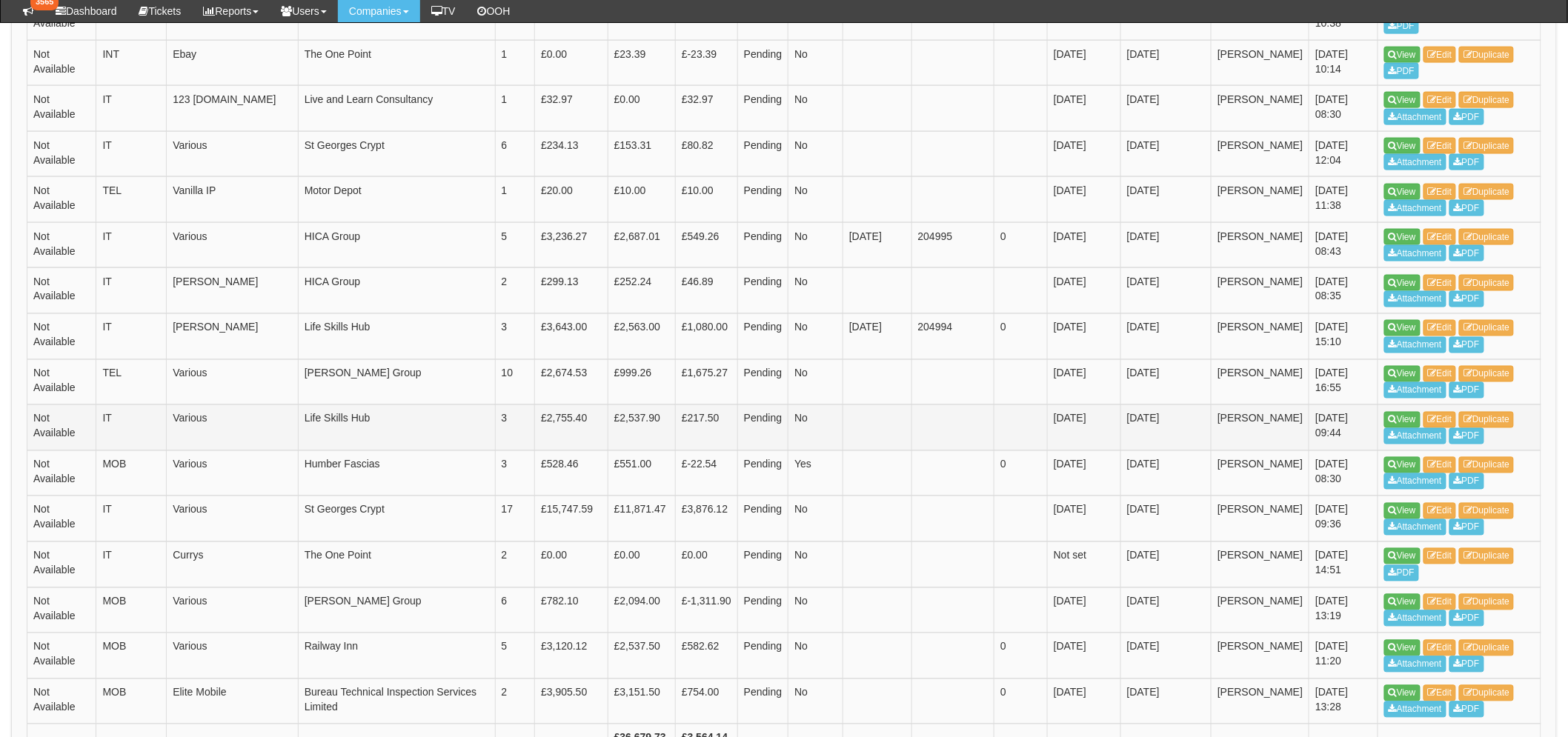
scroll to position [906, 0]
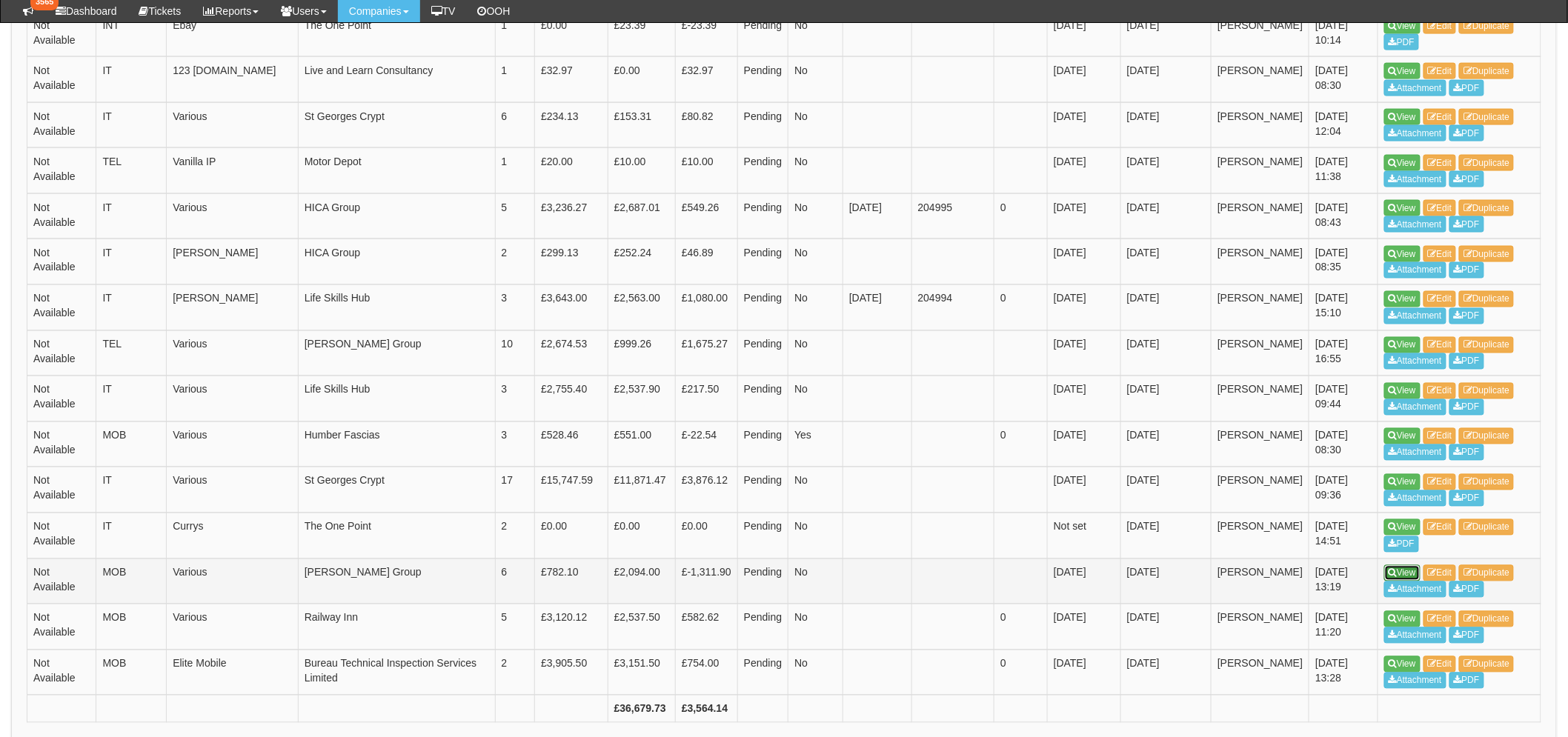
click at [1415, 576] on link "View" at bounding box center [1401, 573] width 36 height 16
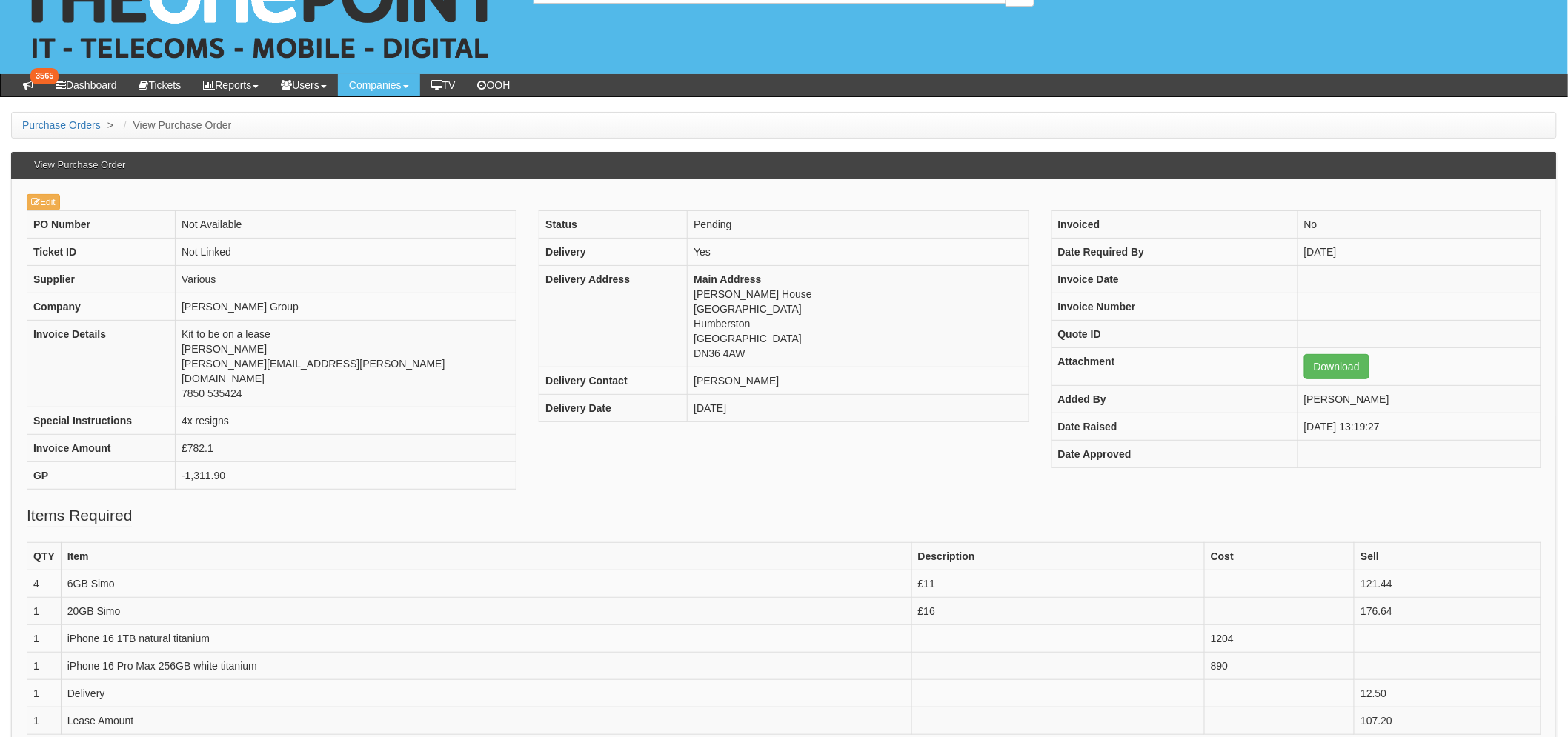
scroll to position [82, 0]
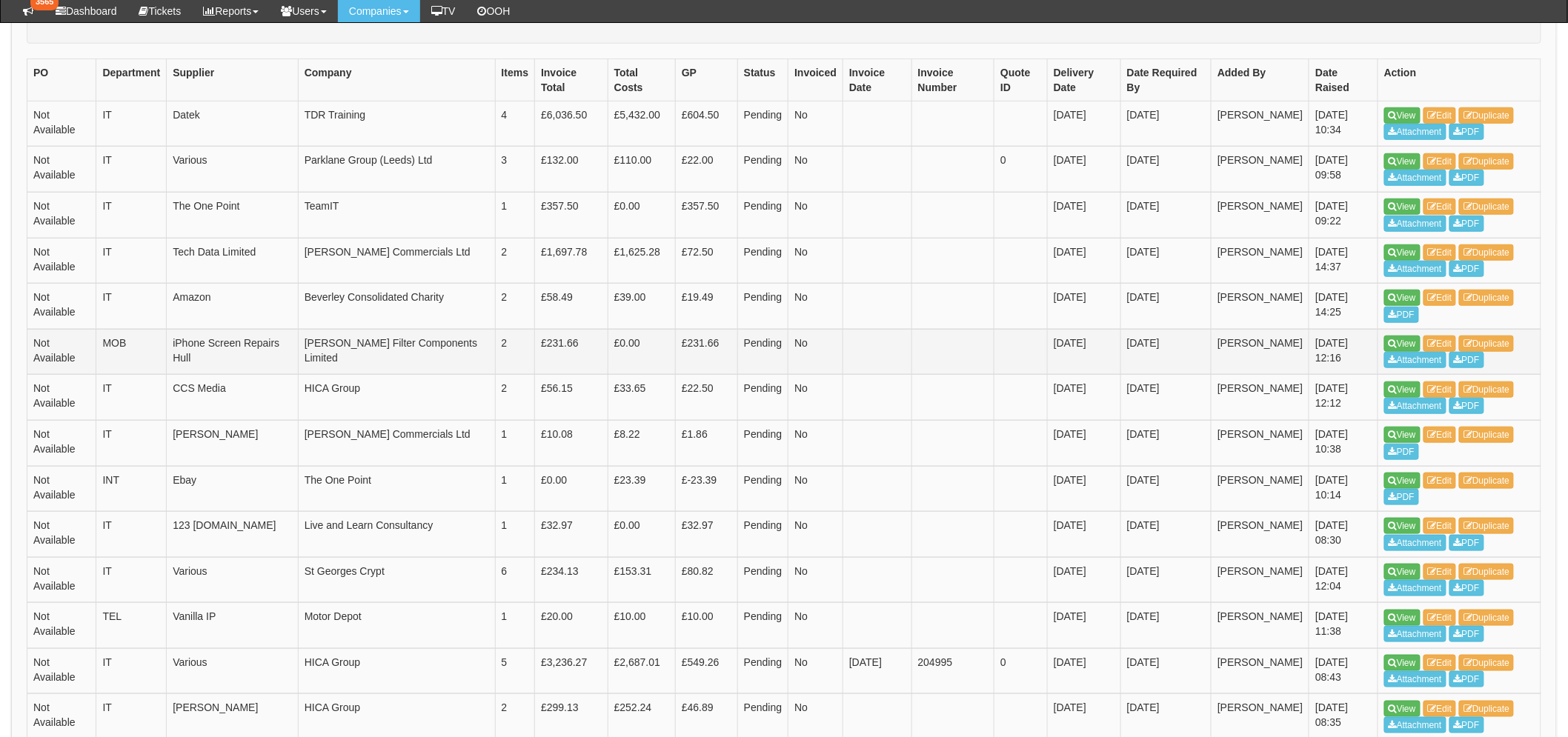
scroll to position [413, 0]
